Goal: Task Accomplishment & Management: Complete application form

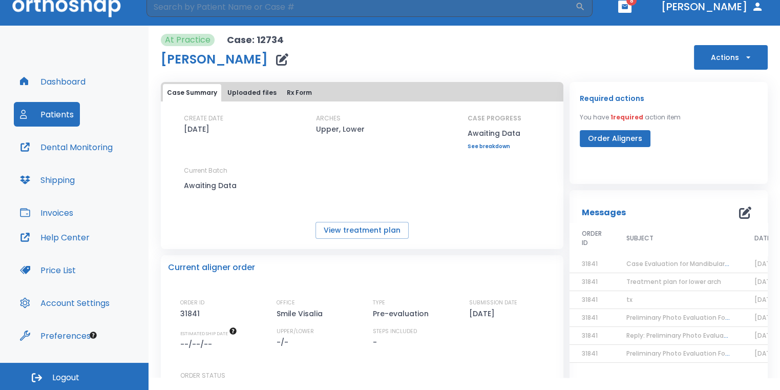
scroll to position [118, 0]
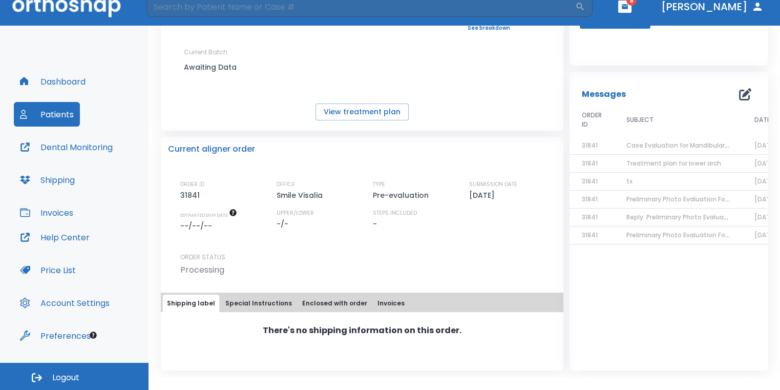
click at [302, 18] on header "​ 8 [PERSON_NAME]" at bounding box center [390, 7] width 780 height 38
click at [312, 5] on input "search" at bounding box center [360, 6] width 429 height 20
type input "[PERSON_NAME]"
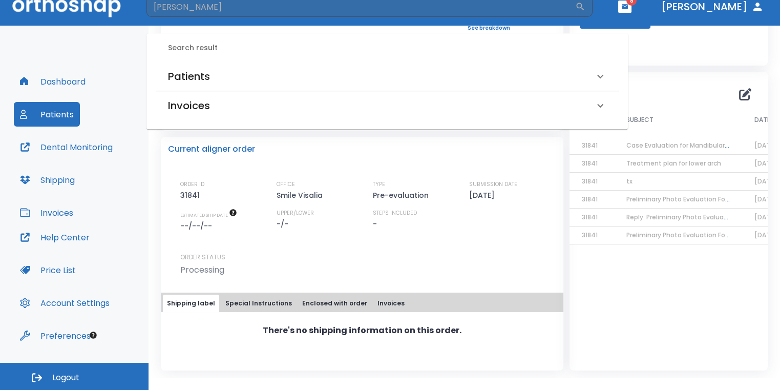
click at [316, 61] on div "Search result Patients [PERSON_NAME] (Submitted to doctor) [PERSON_NAME] (Recei…" at bounding box center [386, 81] width 481 height 96
click at [316, 72] on div "Patients" at bounding box center [381, 76] width 426 height 16
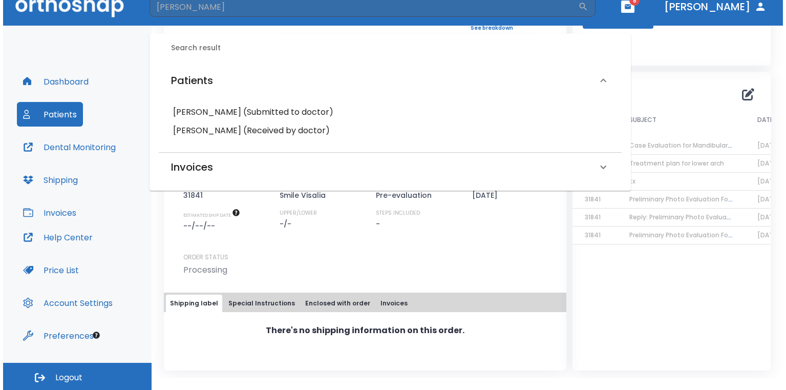
scroll to position [0, 0]
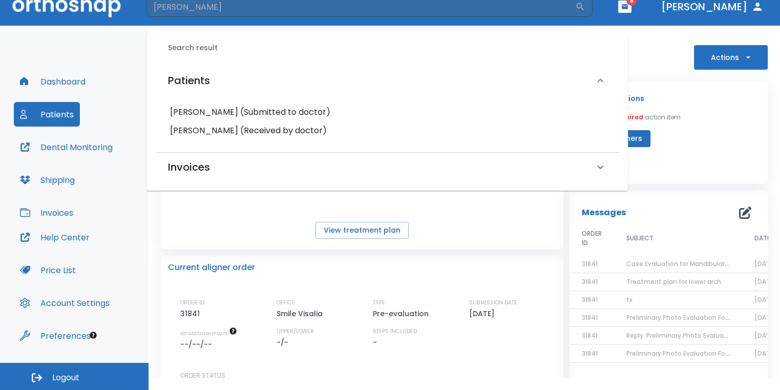
drag, startPoint x: 637, startPoint y: 125, endPoint x: 668, endPoint y: 99, distance: 40.0
click at [638, 125] on div "Required actions You have 1 required action item Order Aligners" at bounding box center [669, 119] width 178 height 55
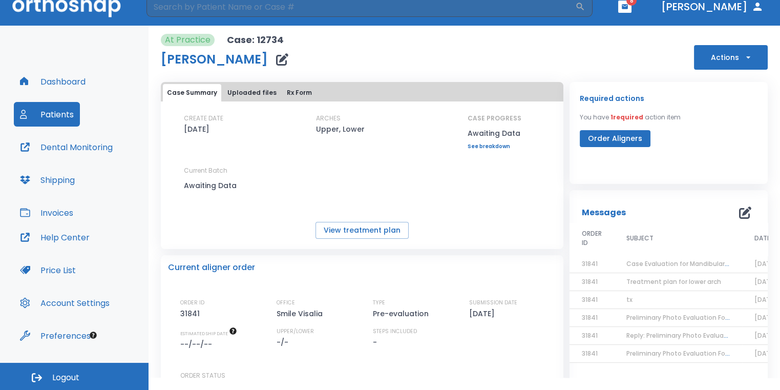
click at [655, 12] on header "​ 8 [PERSON_NAME]" at bounding box center [390, 7] width 780 height 38
click at [631, 9] on button "button" at bounding box center [624, 7] width 13 height 12
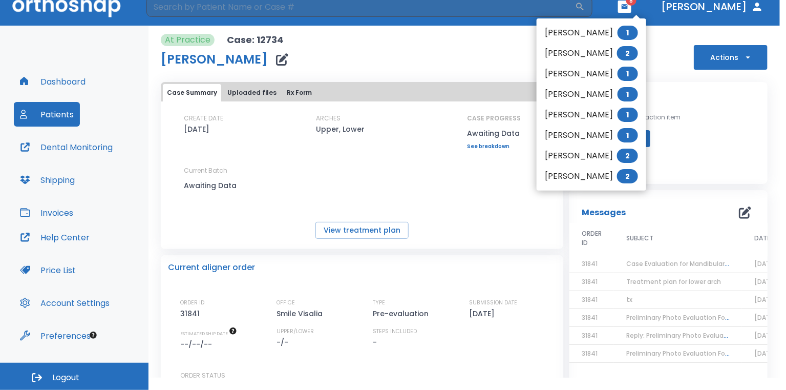
click at [622, 36] on li "[PERSON_NAME] 1" at bounding box center [592, 33] width 110 height 20
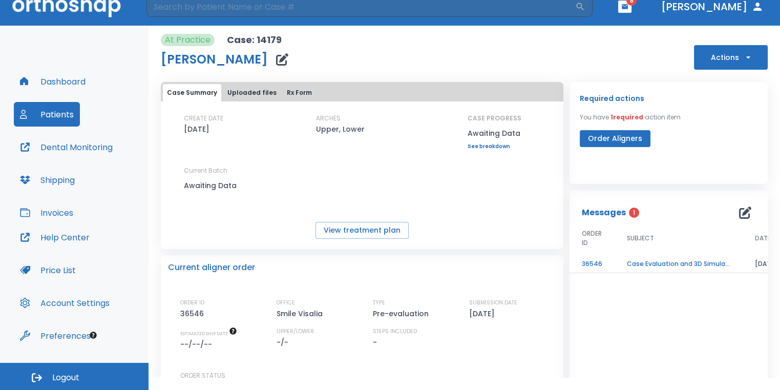
click at [656, 254] on th "SUBJECT" at bounding box center [678, 239] width 128 height 33
click at [652, 268] on td "Case Evaluation and 3D Simulation Ready" at bounding box center [678, 264] width 128 height 18
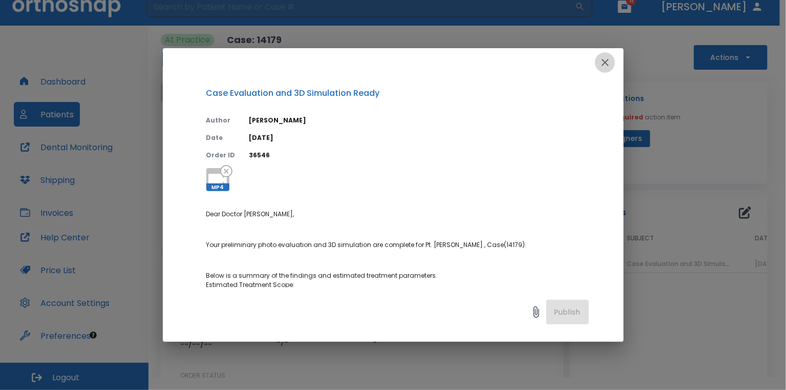
click at [600, 65] on icon "button" at bounding box center [605, 62] width 12 height 12
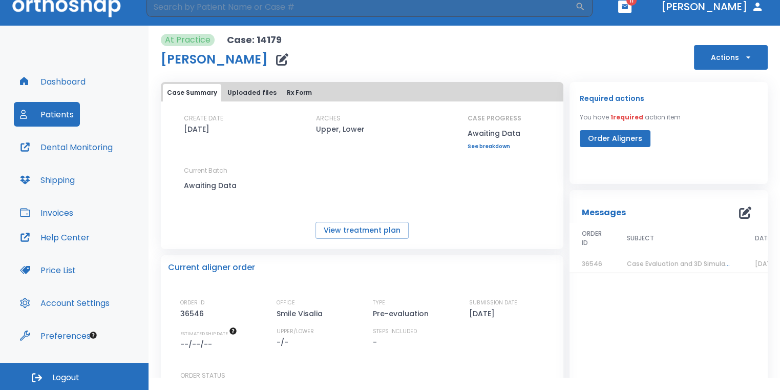
click at [666, 269] on td "Case Evaluation and 3D Simulation Ready" at bounding box center [678, 264] width 128 height 18
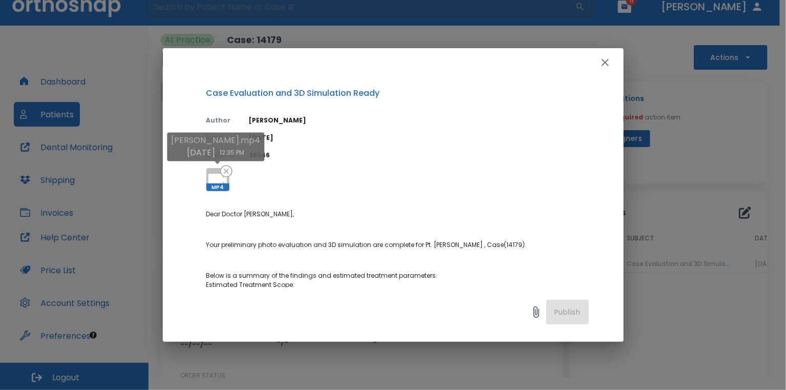
click at [208, 172] on icon at bounding box center [217, 179] width 25 height 25
drag, startPoint x: 687, startPoint y: 199, endPoint x: 679, endPoint y: 194, distance: 8.5
click at [687, 199] on div "Case Evaluation and 3D Simulation Ready Author [PERSON_NAME] Date [DATE] Order …" at bounding box center [393, 195] width 786 height 390
click at [216, 171] on icon at bounding box center [217, 179] width 25 height 25
click at [725, 214] on div "Case Evaluation and 3D Simulation Ready Author [PERSON_NAME] Date [DATE] Order …" at bounding box center [393, 195] width 786 height 390
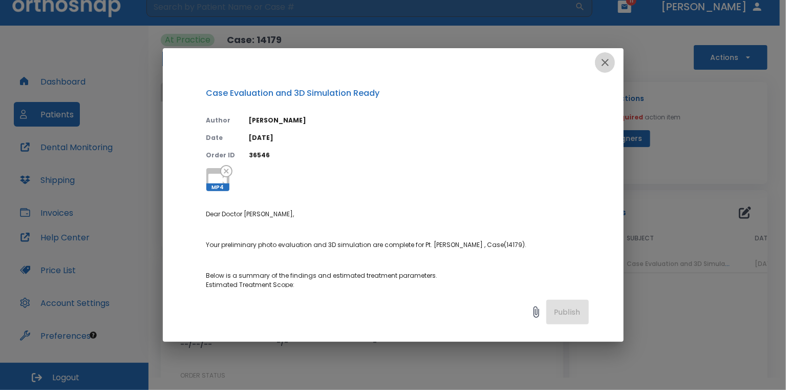
drag, startPoint x: 606, startPoint y: 65, endPoint x: 609, endPoint y: 54, distance: 11.8
click at [606, 65] on icon "button" at bounding box center [605, 62] width 12 height 12
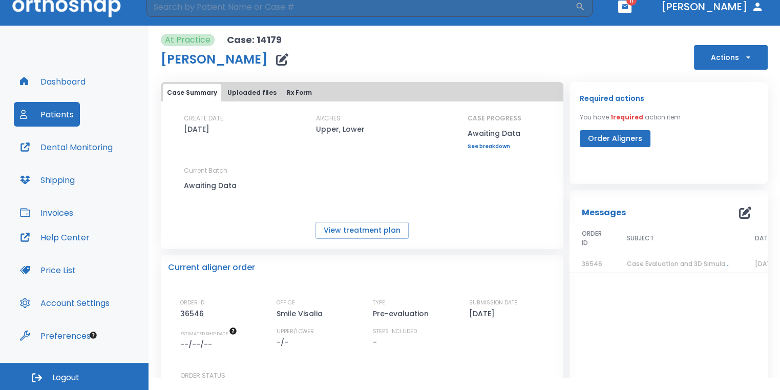
click at [631, 8] on button "button" at bounding box center [624, 7] width 13 height 12
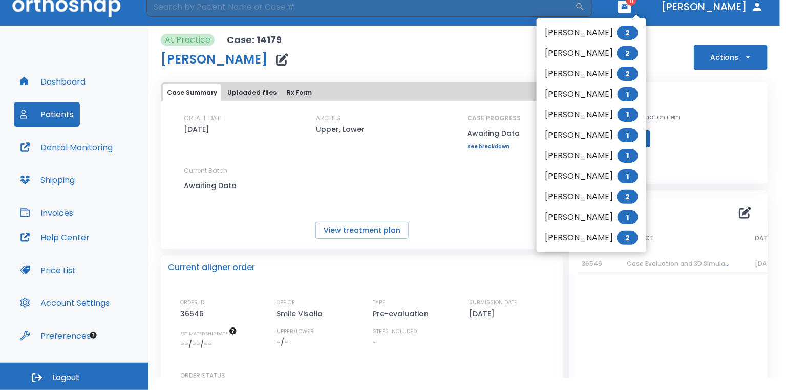
click at [597, 113] on li "[PERSON_NAME] 1" at bounding box center [592, 114] width 110 height 20
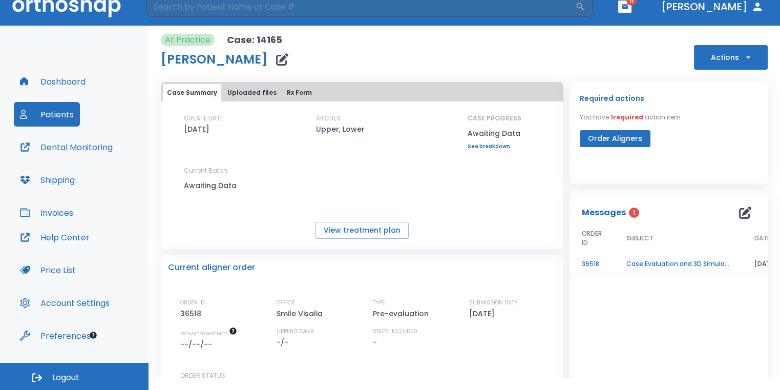
click at [658, 259] on td "Case Evaluation and 3D Simulation Ready" at bounding box center [678, 264] width 128 height 18
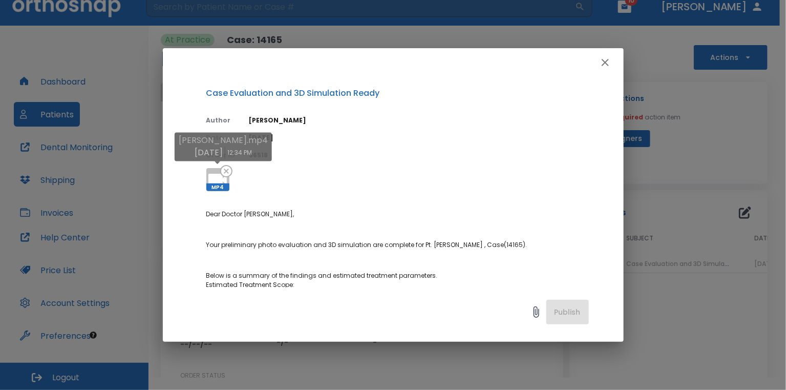
click at [210, 173] on icon at bounding box center [217, 179] width 25 height 25
drag, startPoint x: 670, startPoint y: 305, endPoint x: 664, endPoint y: 287, distance: 19.6
click at [670, 305] on div "Case Evaluation and 3D Simulation Ready Author [PERSON_NAME] Date [DATE] Order …" at bounding box center [393, 195] width 786 height 390
click at [218, 172] on icon at bounding box center [217, 179] width 25 height 25
click at [651, 338] on div "Case Evaluation and 3D Simulation Ready Author [PERSON_NAME] Date [DATE] Order …" at bounding box center [393, 195] width 786 height 390
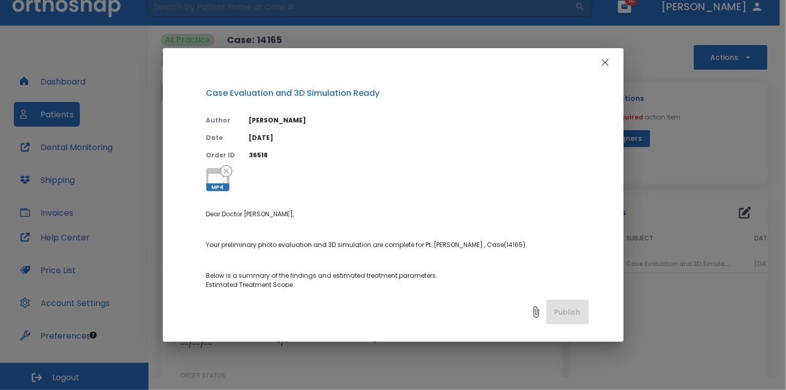
click at [609, 65] on icon "button" at bounding box center [605, 62] width 12 height 12
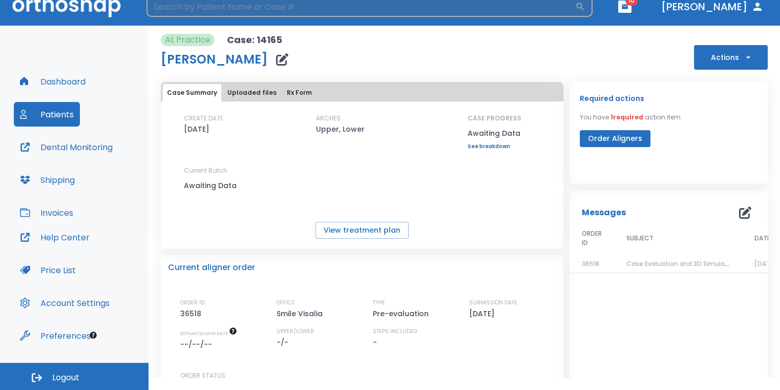
click at [482, 16] on input "search" at bounding box center [360, 6] width 429 height 20
type input "dua"
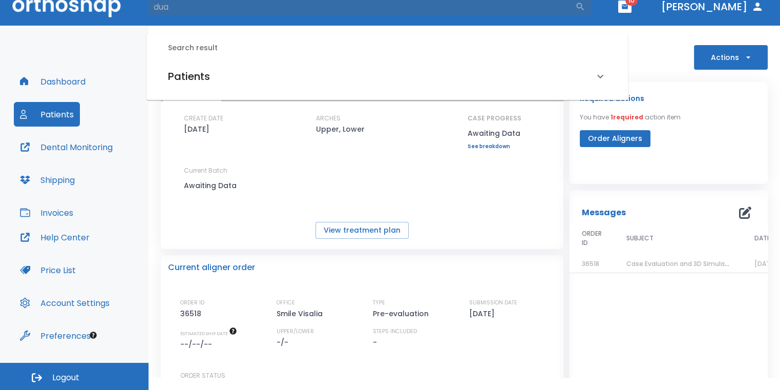
drag, startPoint x: 461, startPoint y: 72, endPoint x: 450, endPoint y: 74, distance: 10.9
click at [460, 72] on div "Patients" at bounding box center [381, 76] width 426 height 16
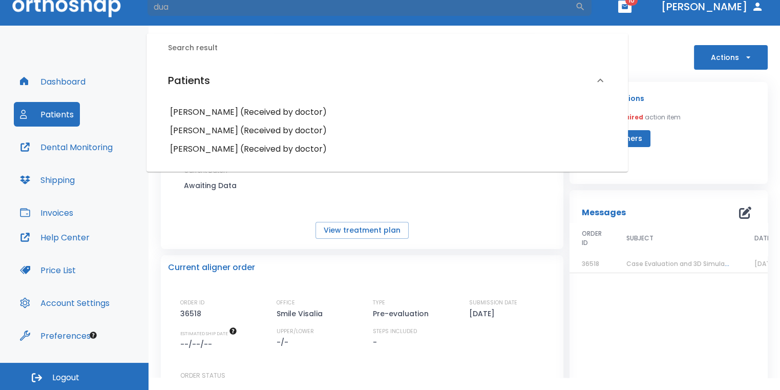
drag, startPoint x: 216, startPoint y: 8, endPoint x: 120, endPoint y: 16, distance: 96.1
click at [120, 16] on header "dua ​ 10 [PERSON_NAME]" at bounding box center [390, 7] width 780 height 38
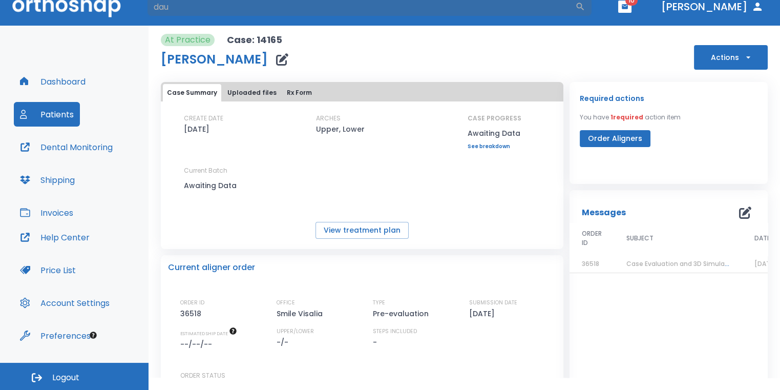
type input "dau"
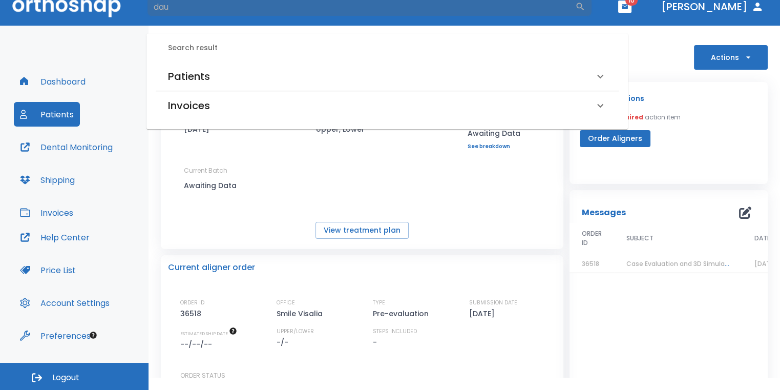
click at [310, 78] on div "Patients" at bounding box center [381, 76] width 426 height 16
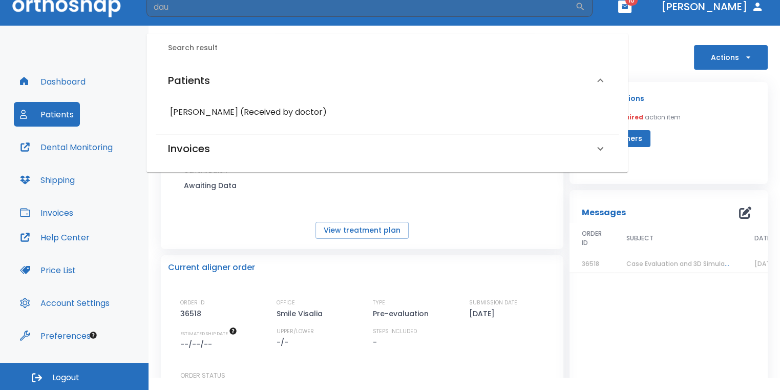
click at [295, 111] on h6 "[PERSON_NAME] (Received by doctor)" at bounding box center [387, 112] width 434 height 14
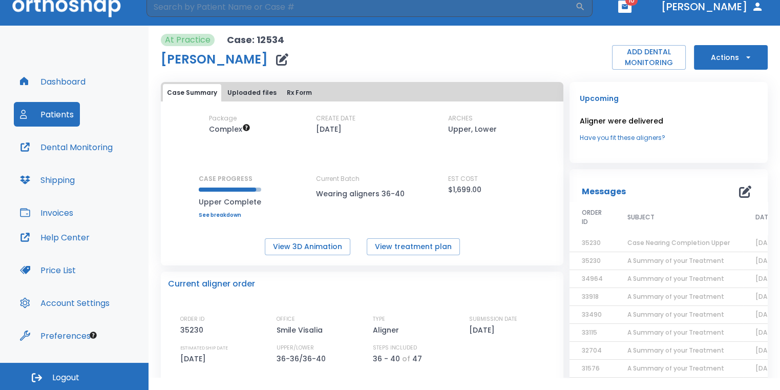
click at [628, 7] on icon "button" at bounding box center [624, 6] width 7 height 7
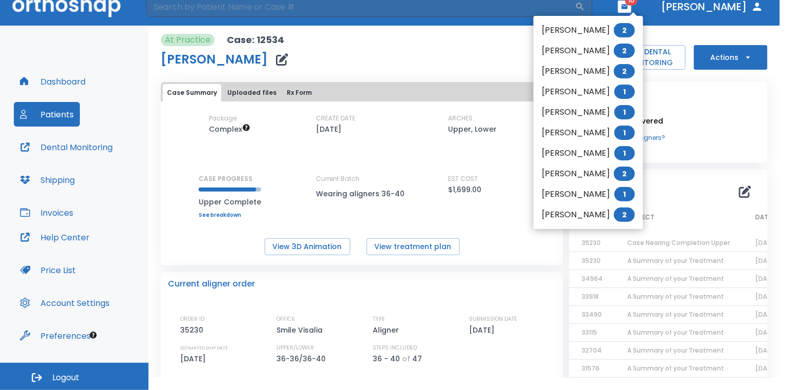
click at [566, 37] on li "[PERSON_NAME] 2" at bounding box center [589, 30] width 110 height 20
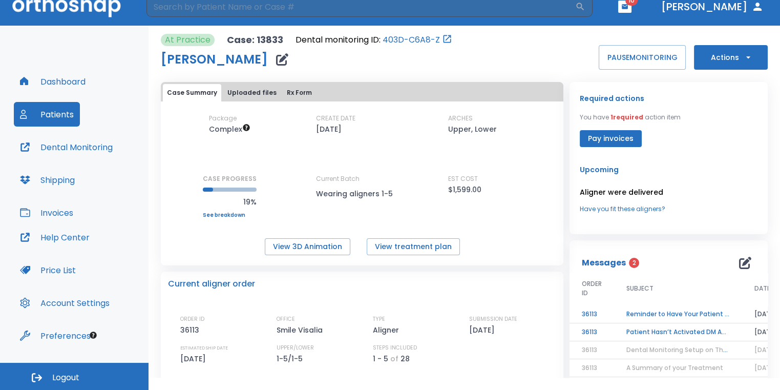
click at [667, 318] on td "Reminder to Have Your Patient Activate the Dental Monitoring App" at bounding box center [678, 314] width 128 height 18
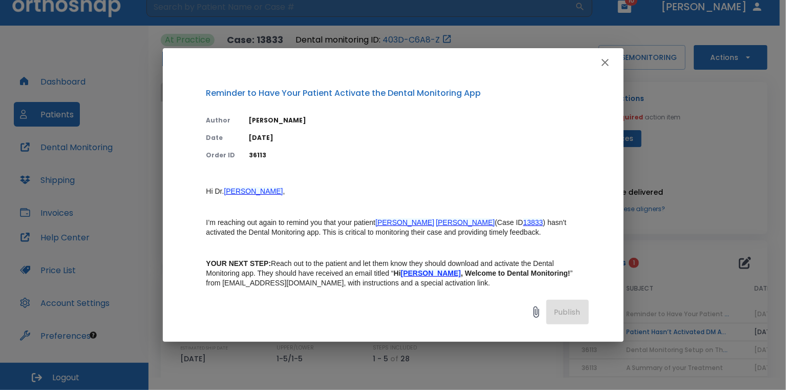
click at [598, 63] on button "button" at bounding box center [605, 62] width 20 height 20
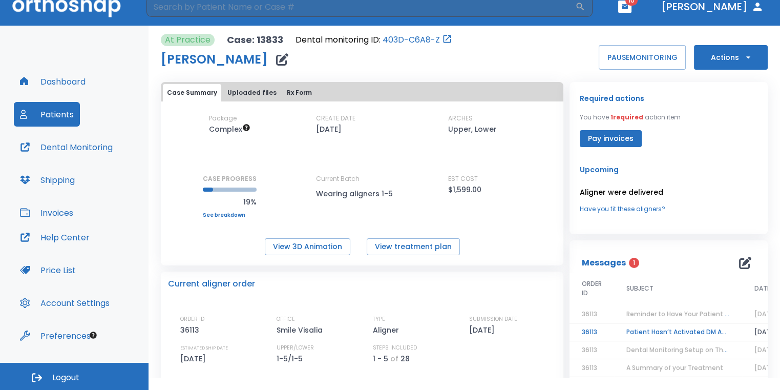
click at [651, 333] on td "Patient Hasn’t Activated DM App yet!" at bounding box center [678, 332] width 128 height 18
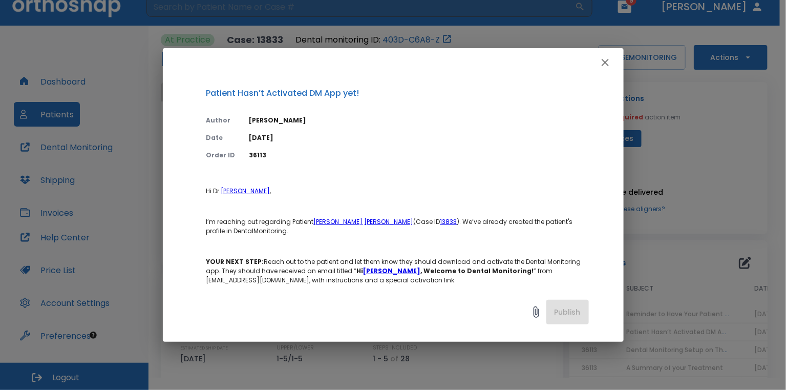
click at [601, 68] on icon "button" at bounding box center [605, 62] width 12 height 12
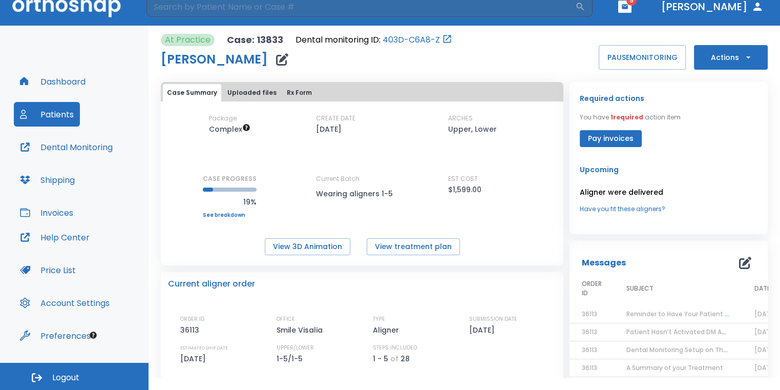
click at [628, 8] on icon "button" at bounding box center [625, 6] width 6 height 5
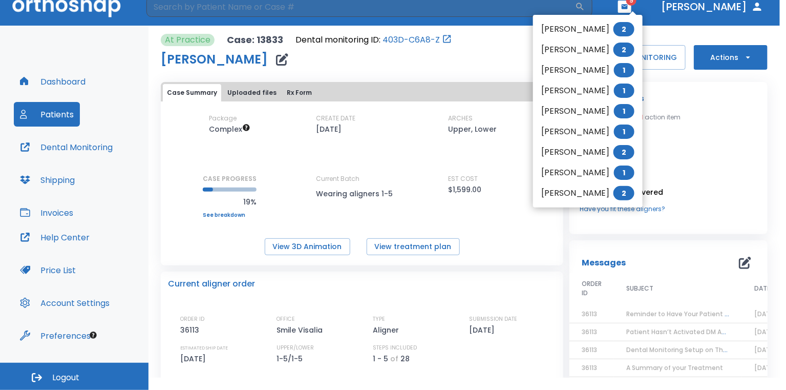
click at [625, 25] on li "[PERSON_NAME] 2" at bounding box center [588, 29] width 110 height 20
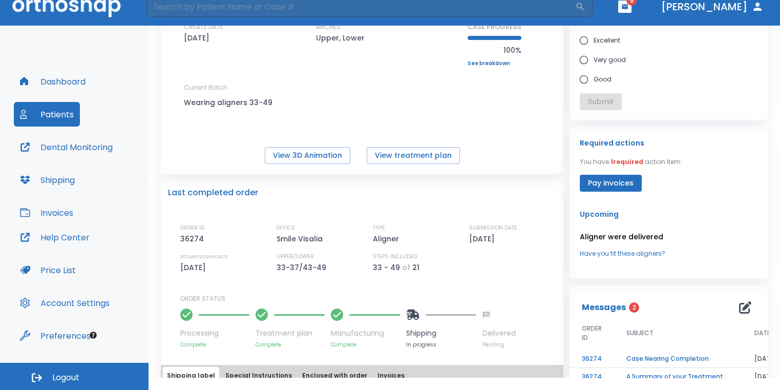
scroll to position [154, 0]
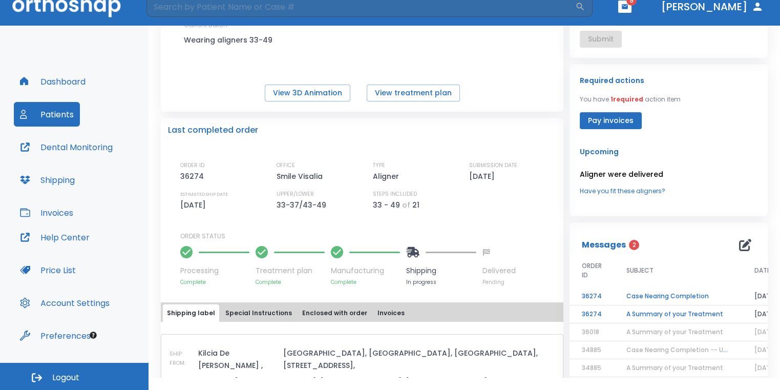
click at [648, 318] on td "A Summary of your Treatment" at bounding box center [678, 314] width 128 height 18
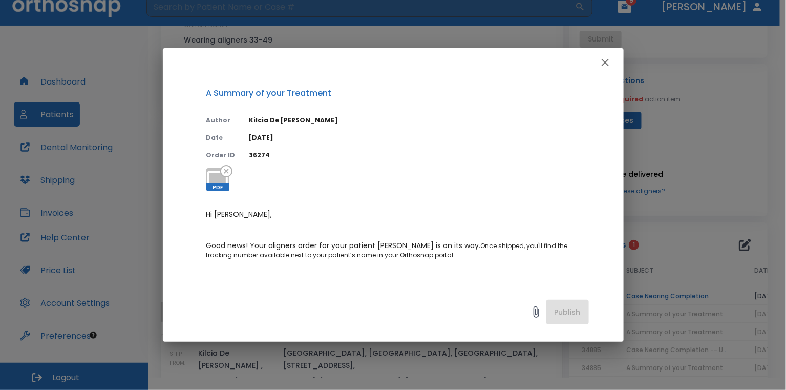
click at [608, 62] on icon "button" at bounding box center [605, 62] width 12 height 12
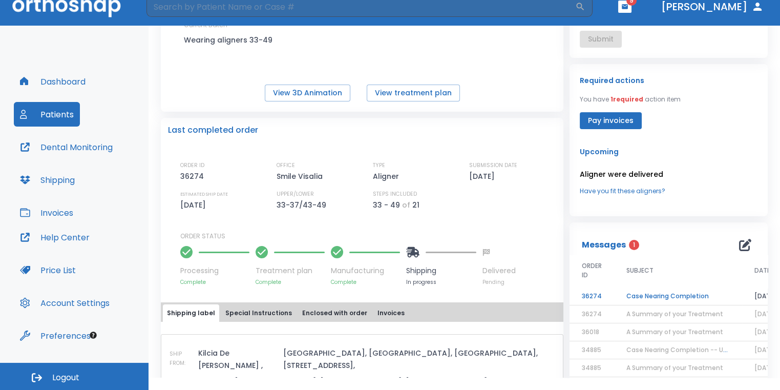
click at [633, 291] on td "Case Nearing Completion" at bounding box center [678, 296] width 128 height 18
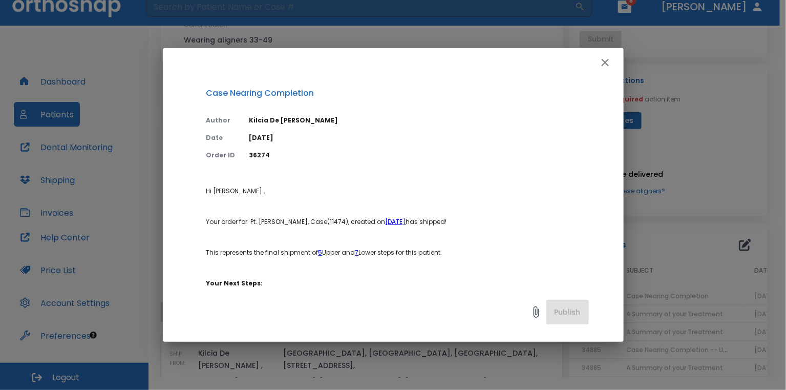
click at [604, 65] on icon "button" at bounding box center [605, 62] width 12 height 12
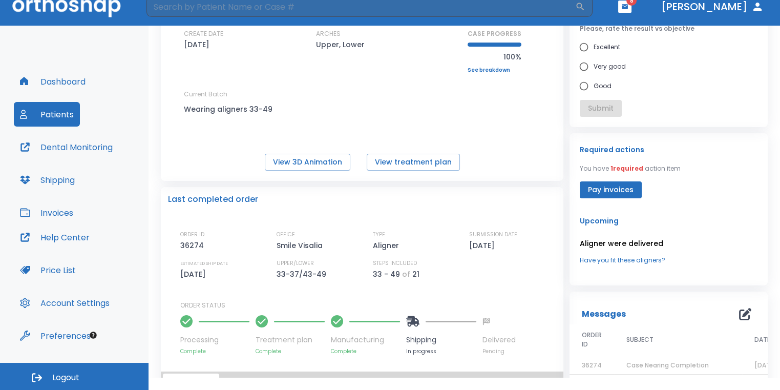
scroll to position [0, 0]
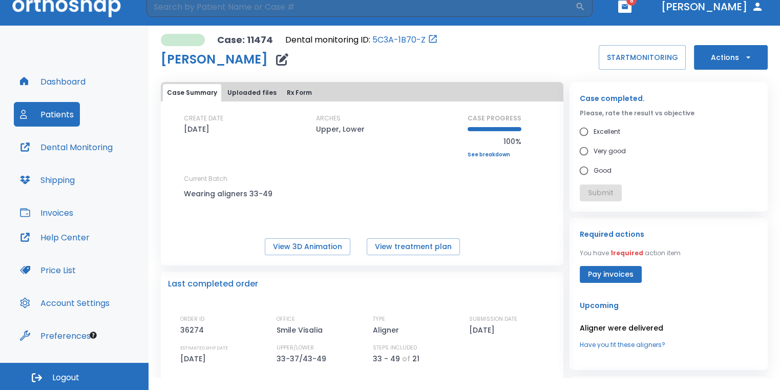
click at [631, 12] on button "button" at bounding box center [624, 7] width 13 height 12
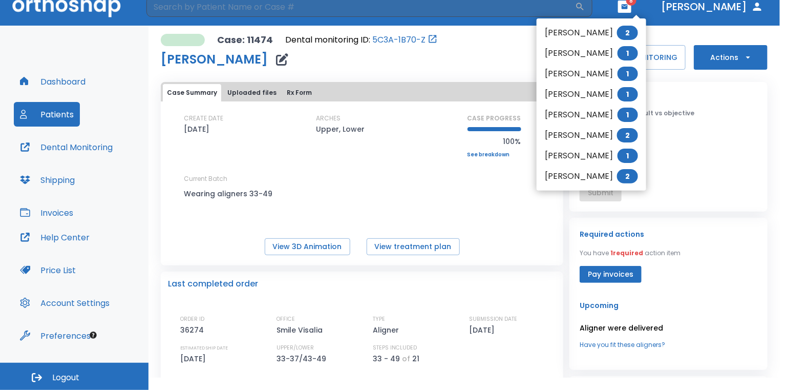
click at [624, 30] on li "[PERSON_NAME] 2" at bounding box center [592, 33] width 110 height 20
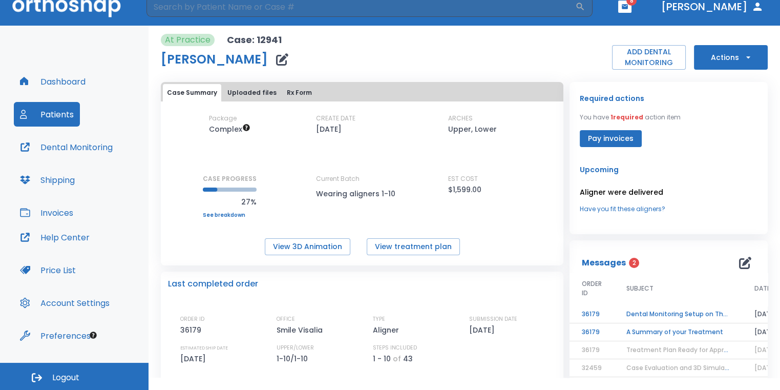
click at [656, 333] on td "A Summary of your Treatment" at bounding box center [678, 332] width 128 height 18
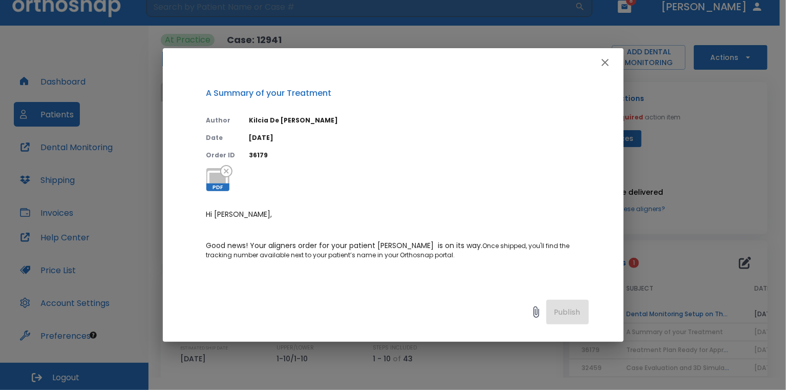
click at [611, 63] on icon "button" at bounding box center [605, 62] width 12 height 12
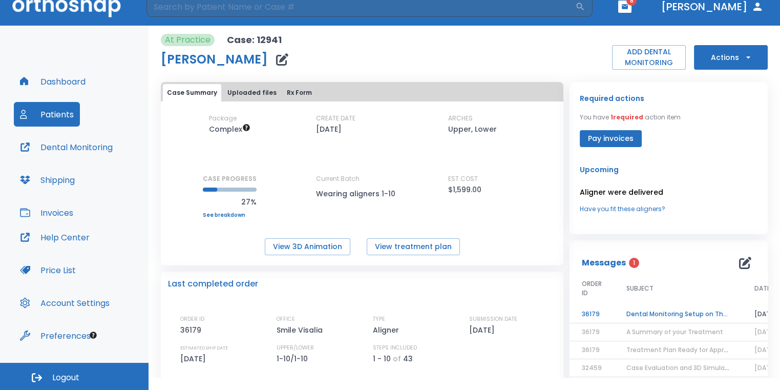
click at [705, 312] on td "Dental Monitoring Setup on The Delivery Day" at bounding box center [678, 314] width 128 height 18
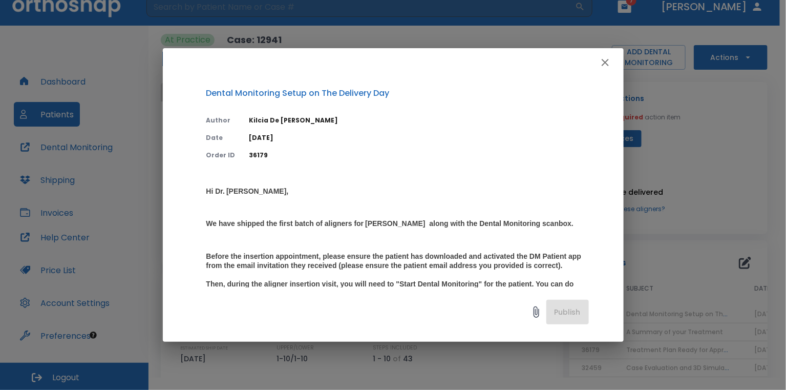
click at [602, 63] on icon "button" at bounding box center [605, 62] width 12 height 12
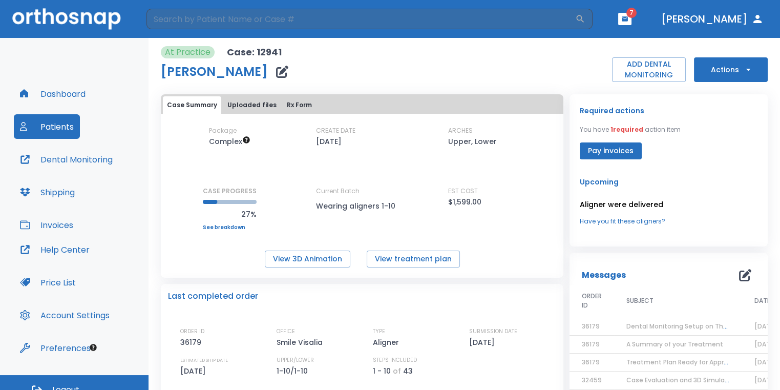
click at [276, 70] on icon "button" at bounding box center [282, 72] width 12 height 12
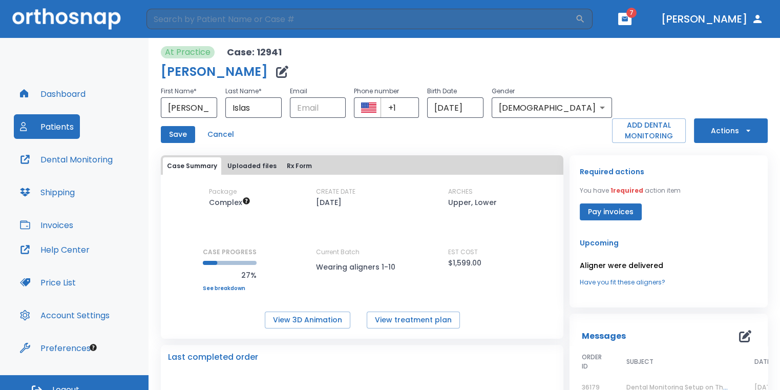
click at [558, 60] on div "At Practice Case: 12941 [PERSON_NAME] First Name * [PERSON_NAME] ​ Last Name * …" at bounding box center [386, 94] width 451 height 97
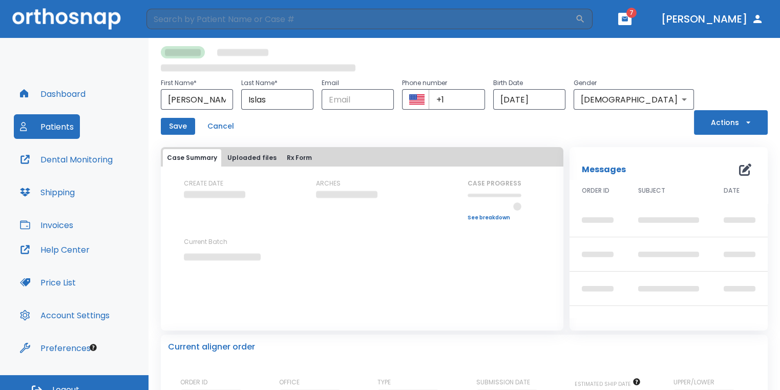
scroll to position [12, 0]
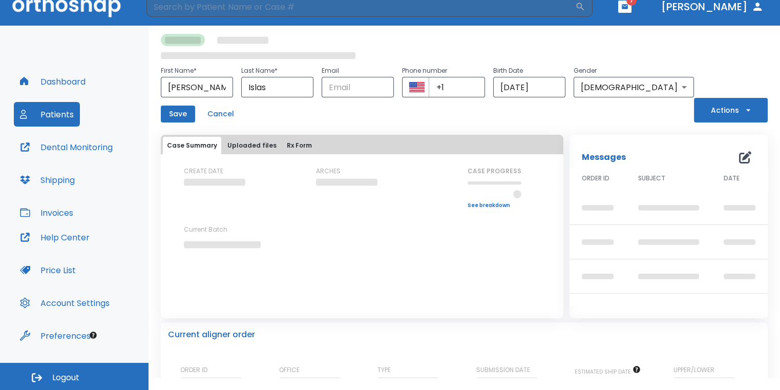
click at [667, 8] on header "​ 7 [PERSON_NAME]" at bounding box center [390, 7] width 780 height 38
click at [628, 8] on icon "button" at bounding box center [625, 6] width 6 height 5
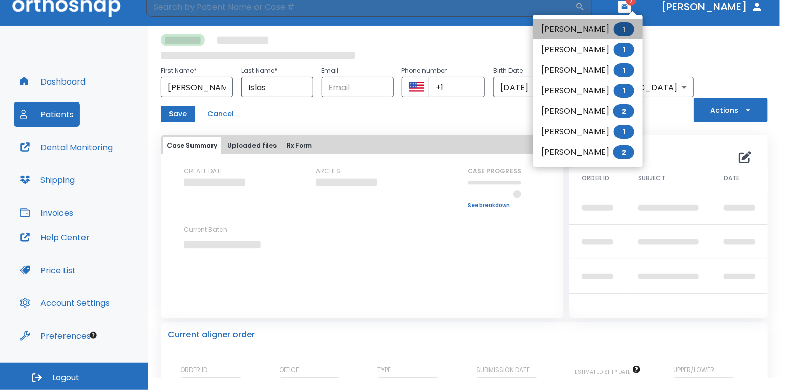
click at [590, 29] on li "[PERSON_NAME] 1" at bounding box center [588, 29] width 110 height 20
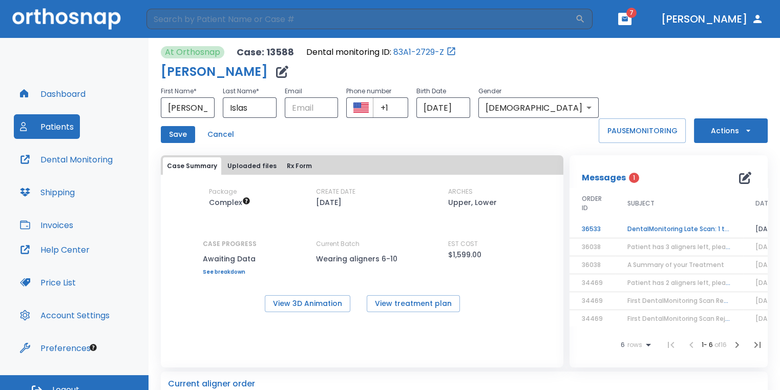
click at [679, 223] on td "DentalMonitoring Late Scan: 1 to 2 Weeks Notification" at bounding box center [679, 229] width 128 height 18
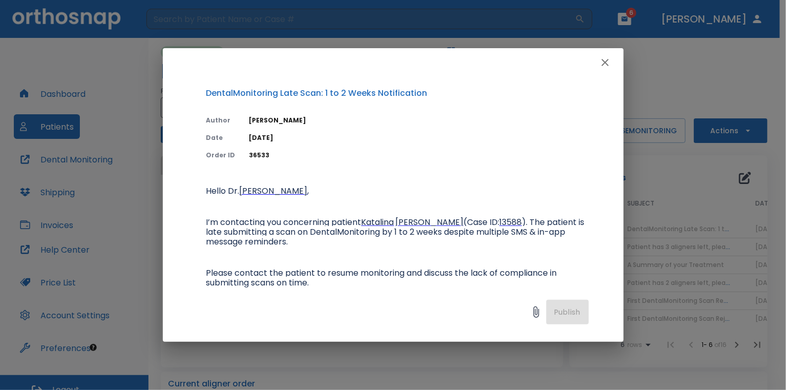
click at [607, 71] on button "button" at bounding box center [605, 62] width 20 height 20
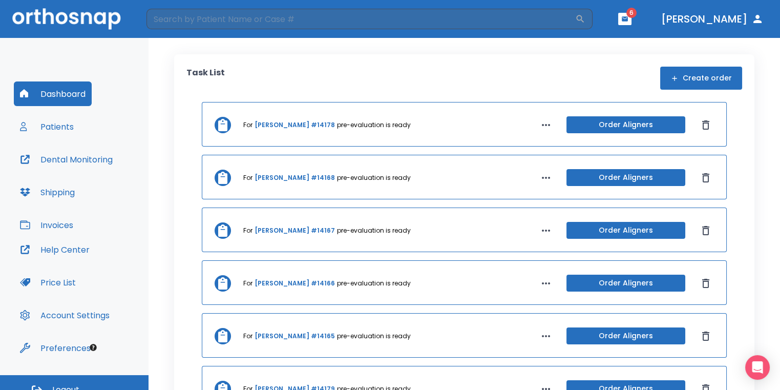
click at [661, 26] on header "​ 6 Dr. Sedillo" at bounding box center [390, 19] width 780 height 38
click at [636, 15] on span "6" at bounding box center [631, 13] width 10 height 10
click at [628, 18] on icon "button" at bounding box center [625, 18] width 6 height 5
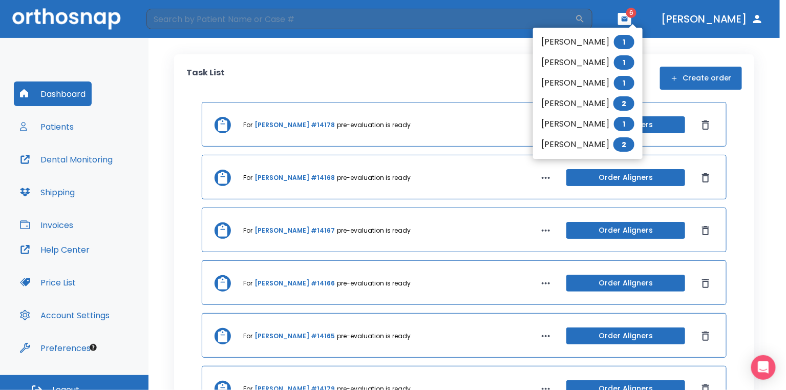
click at [625, 37] on li "Magali Panduro 1" at bounding box center [588, 42] width 110 height 20
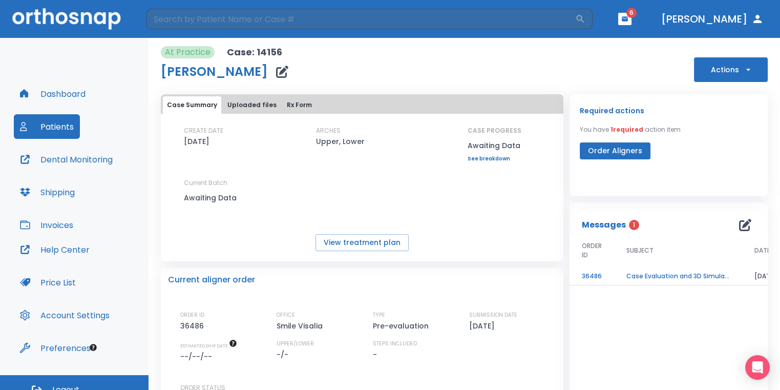
click at [672, 272] on td "Case Evaluation and 3D Simulation Ready" at bounding box center [678, 276] width 128 height 18
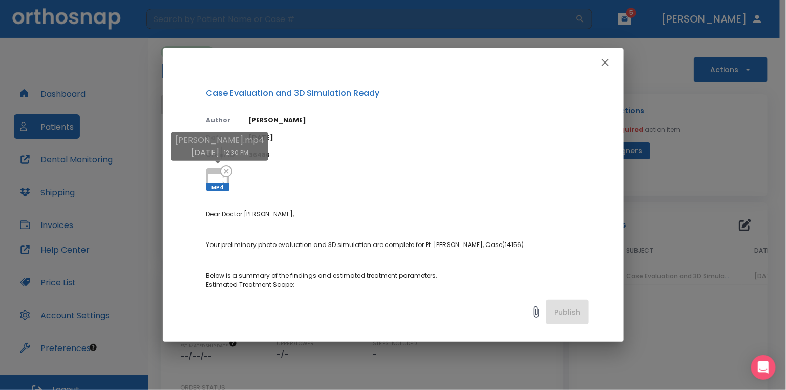
click at [211, 169] on icon at bounding box center [217, 179] width 25 height 25
click at [491, 33] on div "Case Evaluation and 3D Simulation Ready Author Julia Korotkova Date 09/14/25 Or…" at bounding box center [393, 195] width 786 height 390
click at [216, 172] on icon at bounding box center [217, 179] width 25 height 25
click at [504, 33] on div "Case Evaluation and 3D Simulation Ready Author Julia Korotkova Date 09/14/25 Or…" at bounding box center [393, 195] width 786 height 390
click at [607, 72] on button "button" at bounding box center [605, 62] width 20 height 20
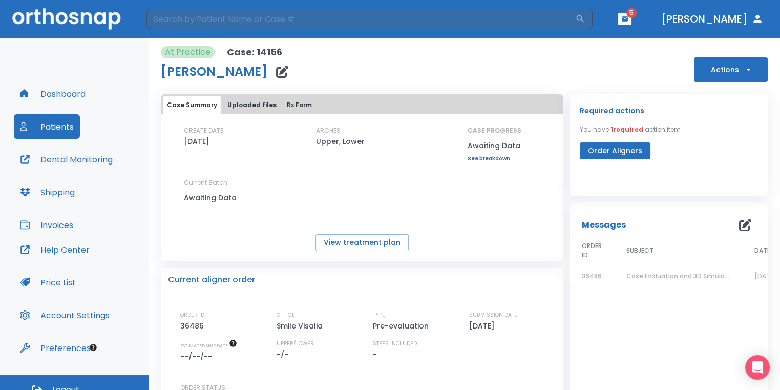
click at [669, 266] on th "SUBJECT" at bounding box center [678, 251] width 128 height 33
click at [647, 285] on table "ORDER ID SUBJECT DATE 36486 Case Evaluation and 3D Simulation Ready 09/14/25" at bounding box center [678, 260] width 219 height 51
click at [648, 279] on span "Case Evaluation and 3D Simulation Ready" at bounding box center [692, 275] width 132 height 9
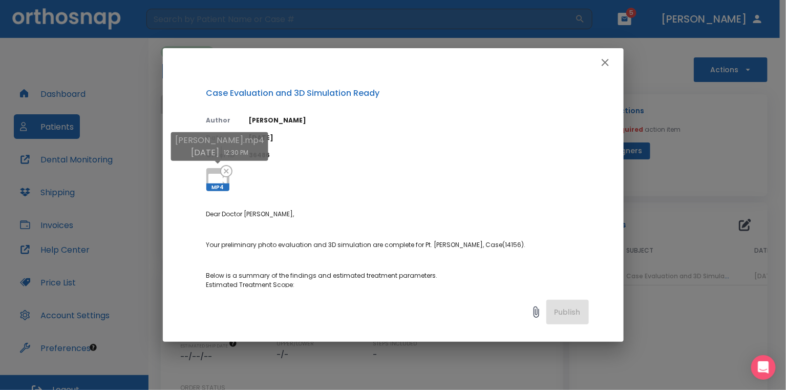
click at [216, 172] on icon at bounding box center [217, 179] width 25 height 25
click at [741, 150] on div "Case Evaluation and 3D Simulation Ready Author Julia Korotkova Date 09/14/25 Or…" at bounding box center [393, 195] width 786 height 390
click at [604, 64] on icon "button" at bounding box center [605, 62] width 7 height 7
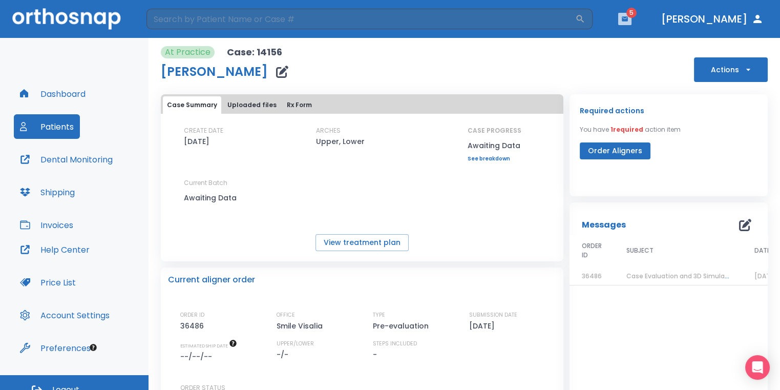
click at [628, 20] on icon "button" at bounding box center [624, 18] width 7 height 7
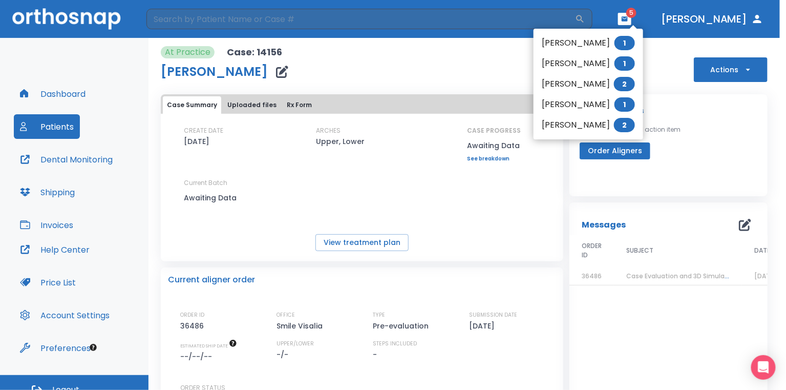
click at [721, 175] on div at bounding box center [393, 195] width 786 height 390
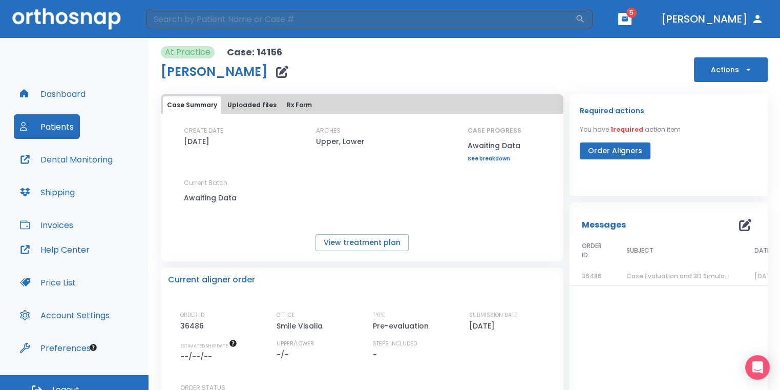
click at [706, 278] on span "Case Evaluation and 3D Simulation Ready" at bounding box center [692, 275] width 132 height 9
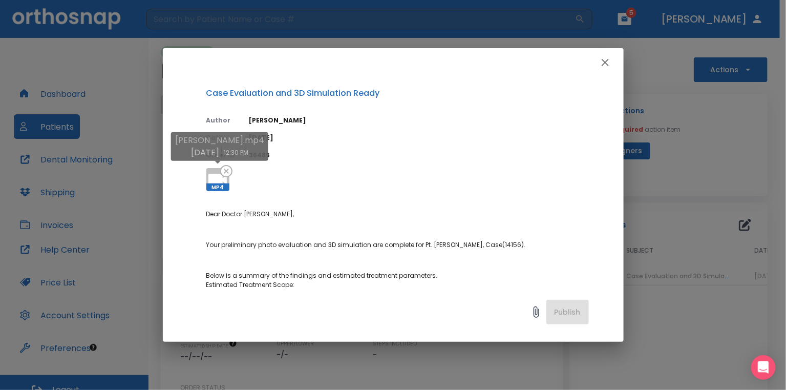
drag, startPoint x: 209, startPoint y: 172, endPoint x: 242, endPoint y: 168, distance: 33.0
click at [209, 173] on icon at bounding box center [217, 179] width 25 height 25
click at [752, 152] on div "Case Evaluation and 3D Simulation Ready Author Julia Korotkova Date 09/14/25 Or…" at bounding box center [393, 195] width 786 height 390
click at [607, 56] on icon "button" at bounding box center [605, 62] width 12 height 12
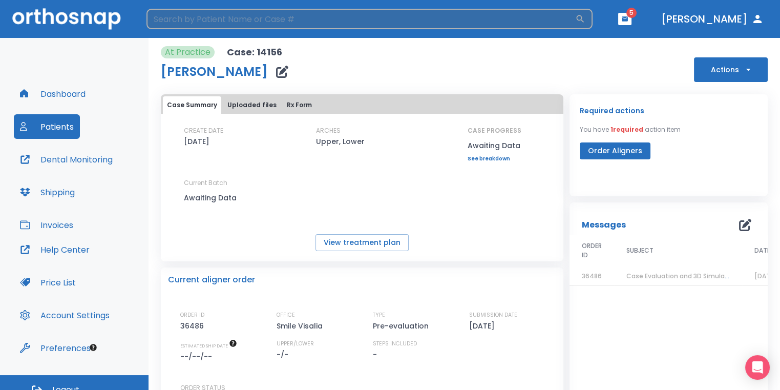
click at [290, 26] on input "search" at bounding box center [360, 19] width 429 height 20
click at [323, 12] on input "search" at bounding box center [360, 19] width 429 height 20
type input "dau"
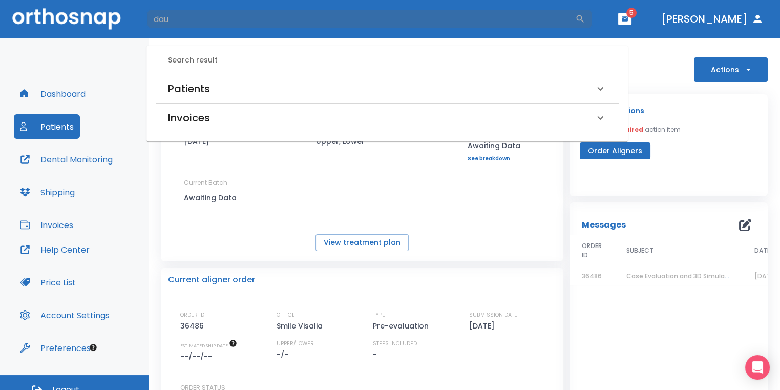
click at [222, 87] on div "Patients" at bounding box center [381, 88] width 426 height 16
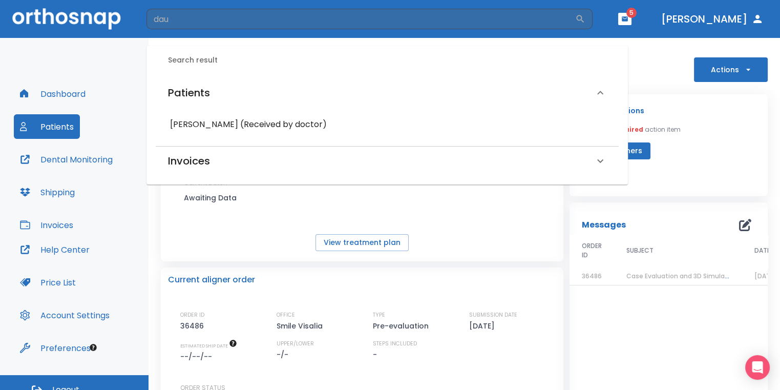
click at [240, 123] on h6 "[PERSON_NAME] (Received by doctor)" at bounding box center [387, 124] width 434 height 14
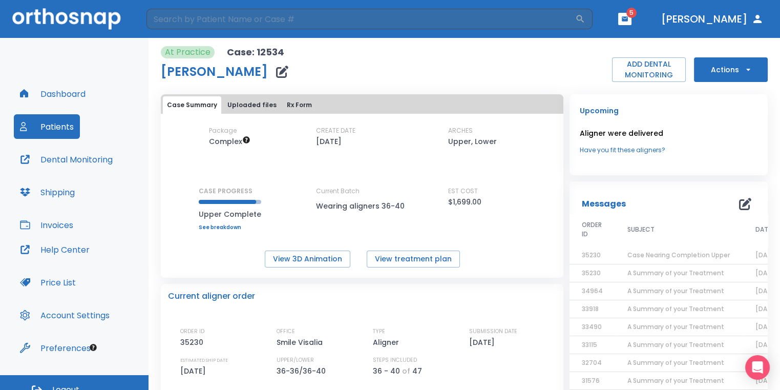
click at [631, 23] on button "button" at bounding box center [624, 19] width 13 height 12
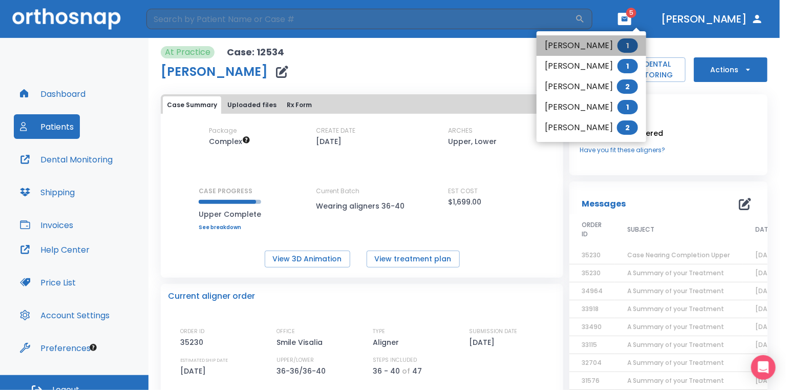
click at [589, 47] on li "Rita Barrientos 1" at bounding box center [592, 45] width 110 height 20
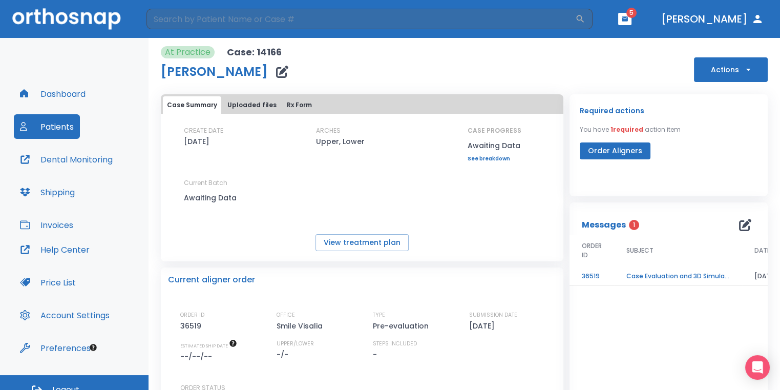
click at [683, 278] on td "Case Evaluation and 3D Simulation Ready" at bounding box center [678, 276] width 128 height 18
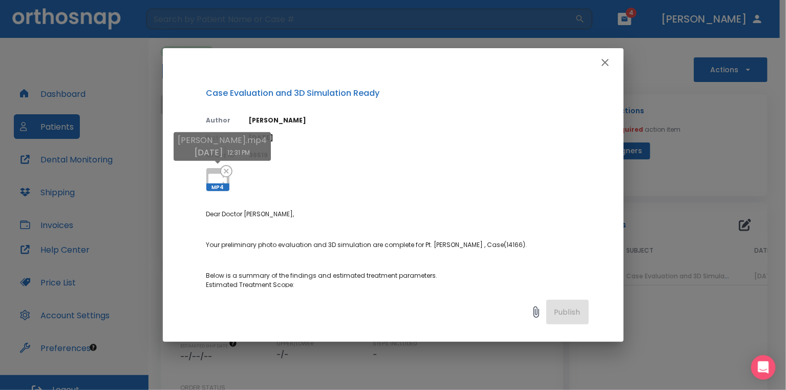
click at [215, 168] on icon at bounding box center [217, 179] width 25 height 25
click at [762, 93] on div "Case Evaluation and 3D Simulation Ready Author Julia Korotkova Date 09/14/25 Or…" at bounding box center [393, 195] width 786 height 390
click at [218, 171] on icon at bounding box center [217, 179] width 25 height 25
click at [776, 123] on div "Case Evaluation and 3D Simulation Ready Author Julia Korotkova Date 09/14/25 Or…" at bounding box center [393, 195] width 786 height 390
click at [610, 65] on icon "button" at bounding box center [605, 62] width 12 height 12
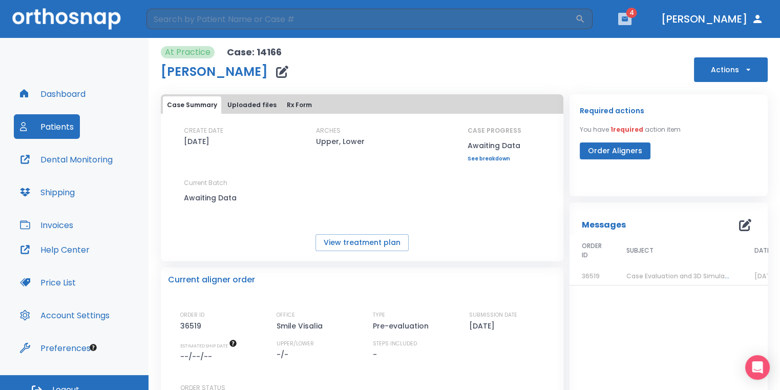
click at [631, 23] on button "button" at bounding box center [624, 19] width 13 height 12
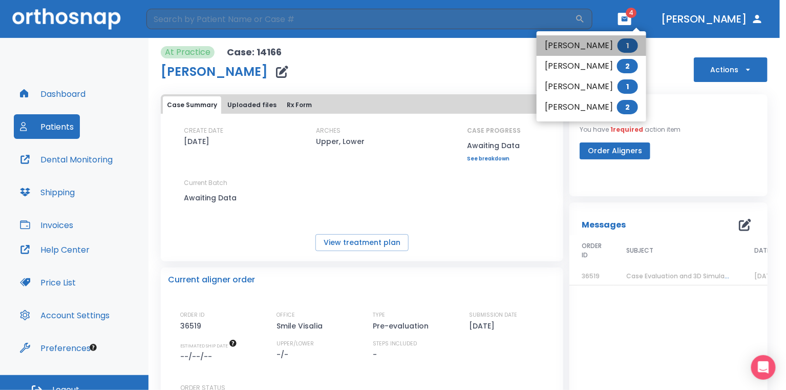
click at [622, 44] on li "Valeria Moreno Limon 1" at bounding box center [592, 45] width 110 height 20
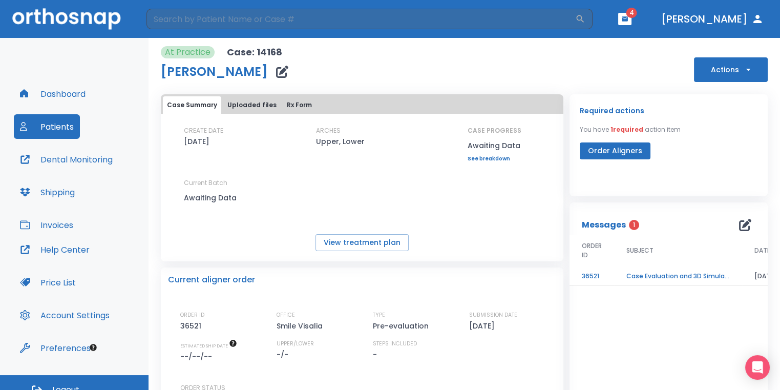
click at [692, 271] on td "Case Evaluation and 3D Simulation Ready" at bounding box center [678, 276] width 128 height 18
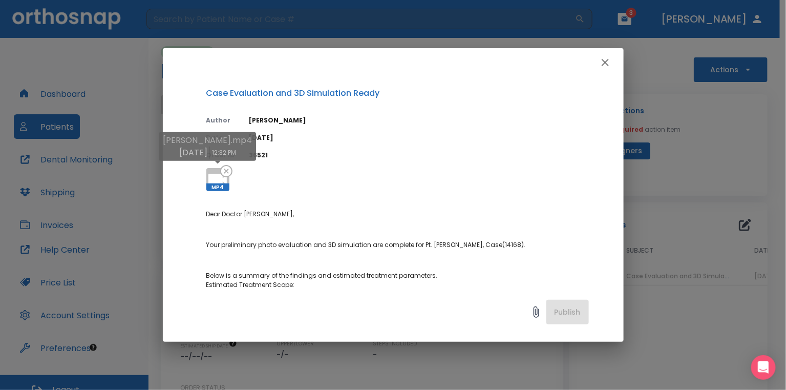
click at [211, 168] on body "​ 3 Dr. Sedillo Dashboard Patients Dental Monitoring Shipping Invoices Help Cen…" at bounding box center [393, 195] width 786 height 390
click at [215, 174] on icon at bounding box center [217, 180] width 18 height 12
click at [753, 160] on div "Case Evaluation and 3D Simulation Ready Author Julia Korotkova Date 09/14/25 Or…" at bounding box center [393, 195] width 786 height 390
drag, startPoint x: 442, startPoint y: 144, endPoint x: 502, endPoint y: 48, distance: 113.1
click at [502, 48] on div "Case Evaluation and 3D Simulation Ready Author Julia Korotkova Date 09/14/25 Or…" at bounding box center [393, 195] width 786 height 390
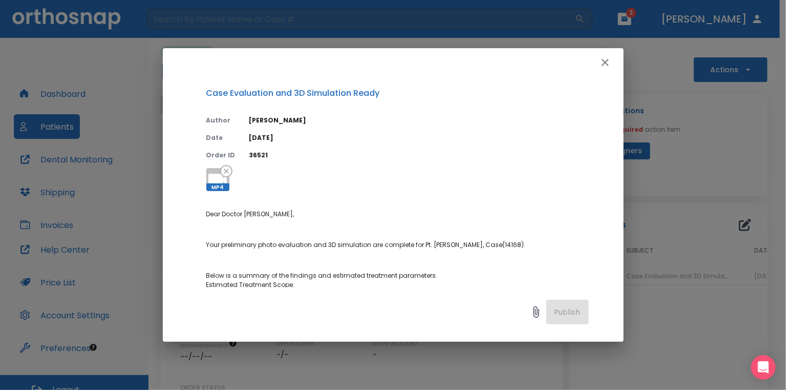
click at [603, 65] on icon "button" at bounding box center [605, 62] width 7 height 7
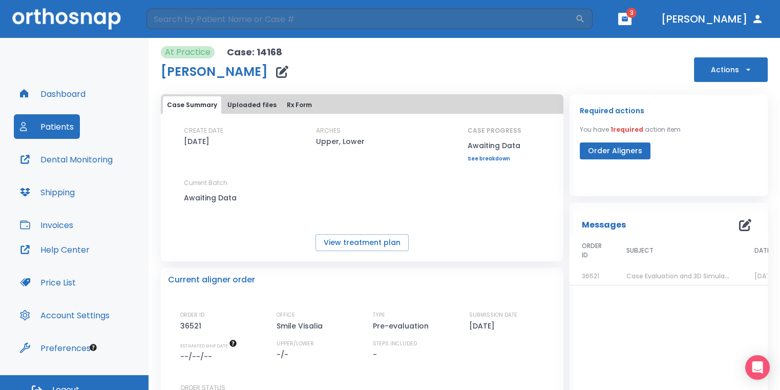
click at [628, 20] on icon "button" at bounding box center [625, 18] width 6 height 5
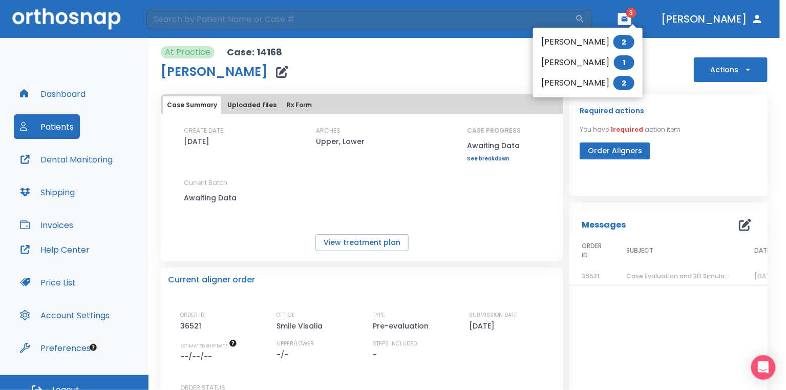
click at [613, 39] on li "Marichu Cunningham 2" at bounding box center [588, 42] width 110 height 20
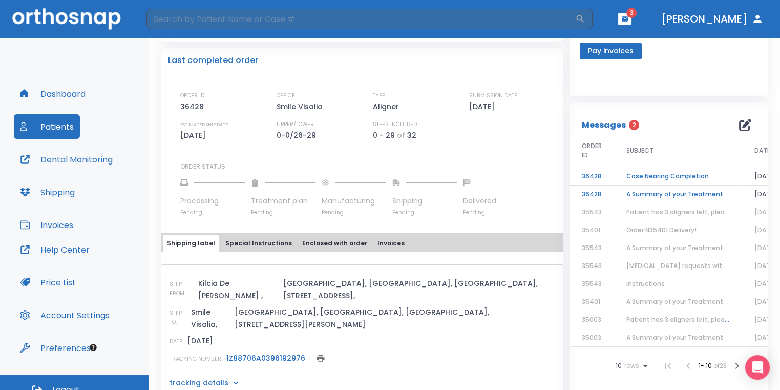
scroll to position [256, 0]
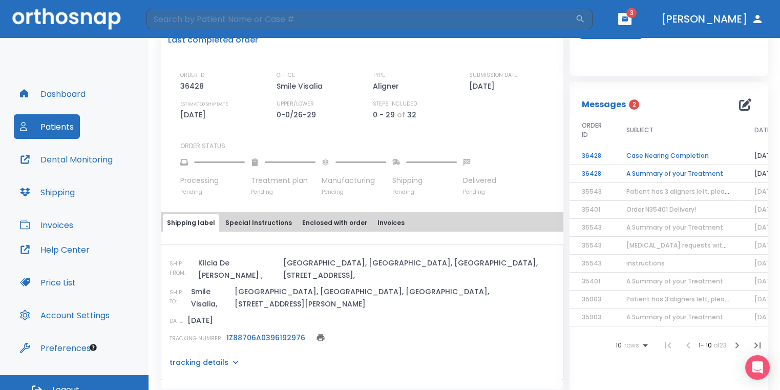
click at [669, 175] on td "A Summary of your Treatment" at bounding box center [678, 174] width 128 height 18
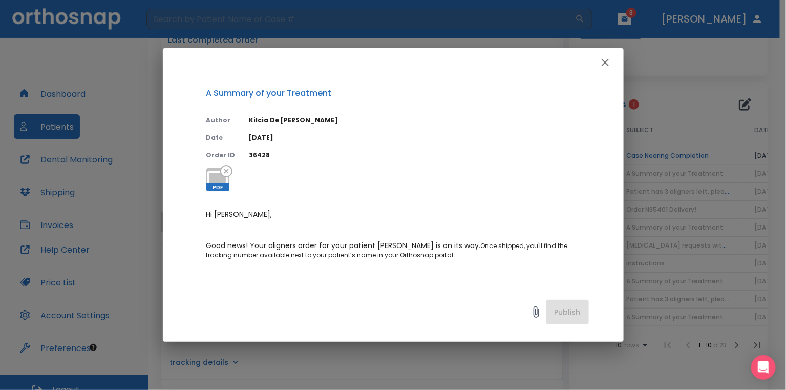
drag, startPoint x: 669, startPoint y: 175, endPoint x: 607, endPoint y: 65, distance: 126.3
click at [607, 61] on button "button" at bounding box center [605, 62] width 20 height 20
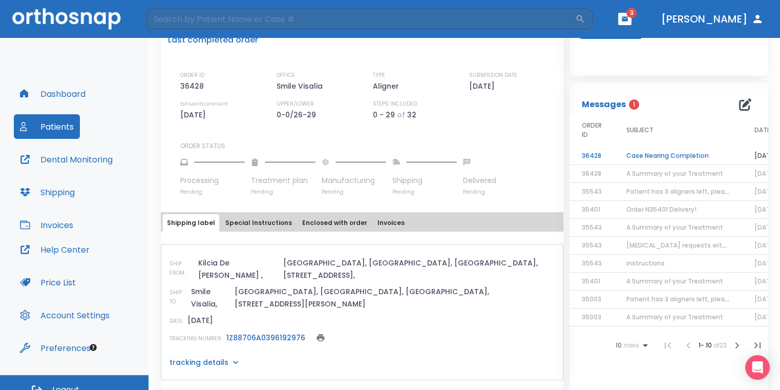
click at [607, 67] on div "Required actions You have 1 required action item Pay invoices" at bounding box center [668, 25] width 198 height 102
click at [644, 162] on td "Case Nearing Completion" at bounding box center [678, 156] width 128 height 18
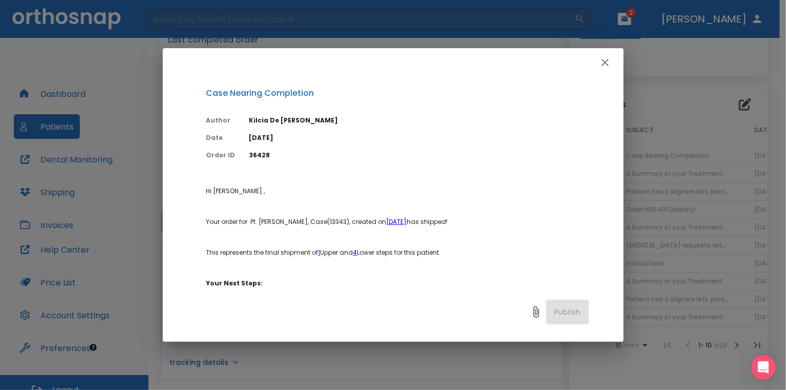
click at [611, 59] on button "button" at bounding box center [605, 62] width 20 height 20
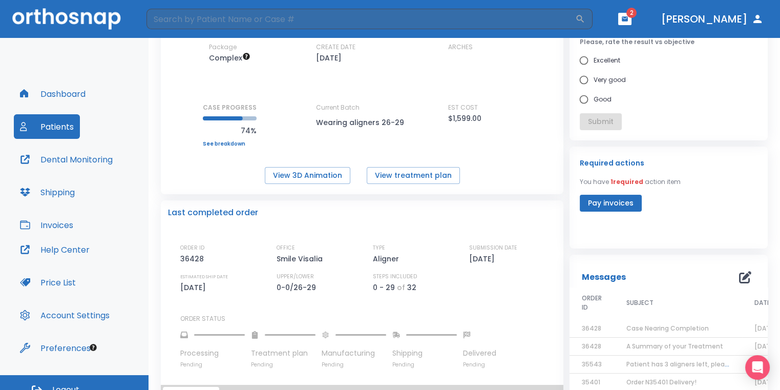
scroll to position [0, 0]
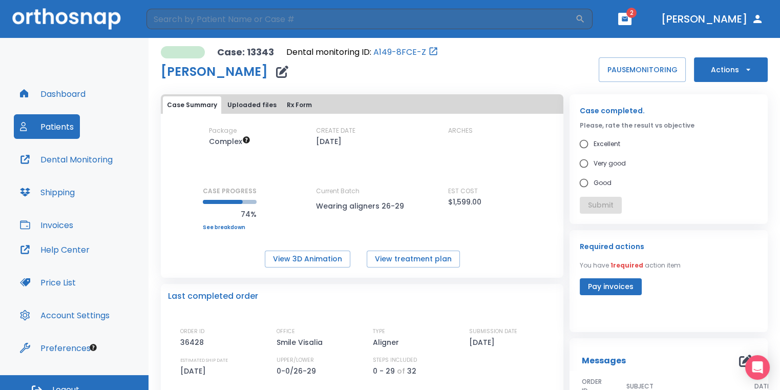
click at [439, 29] on header "​ 2 Dr. Sedillo" at bounding box center [390, 19] width 780 height 38
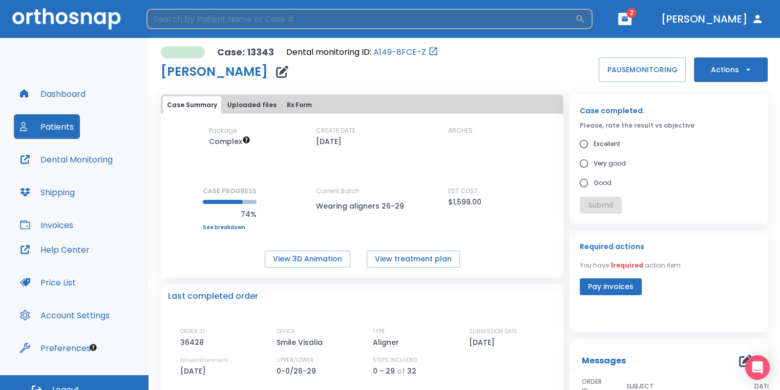
click at [439, 29] on input "search" at bounding box center [360, 19] width 429 height 20
click at [425, 20] on input "search" at bounding box center [360, 19] width 429 height 20
type input "jose"
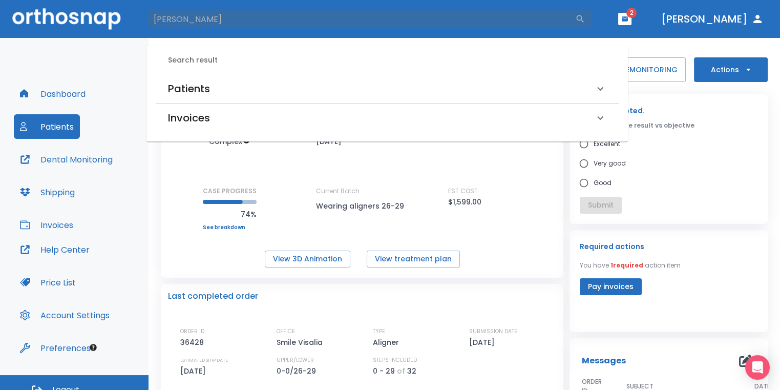
click at [380, 81] on div "Patients" at bounding box center [381, 88] width 426 height 16
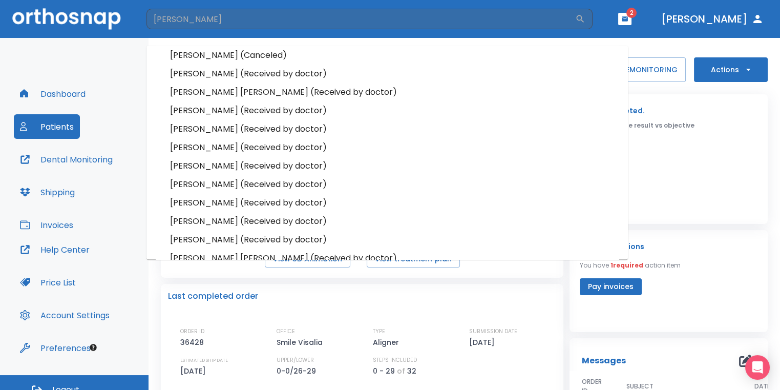
scroll to position [102, 0]
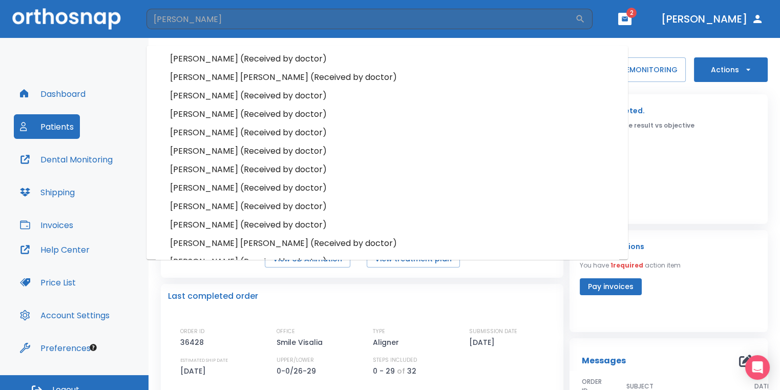
click at [286, 208] on h6 "Jose Iniguez (Received by doctor)" at bounding box center [387, 206] width 434 height 14
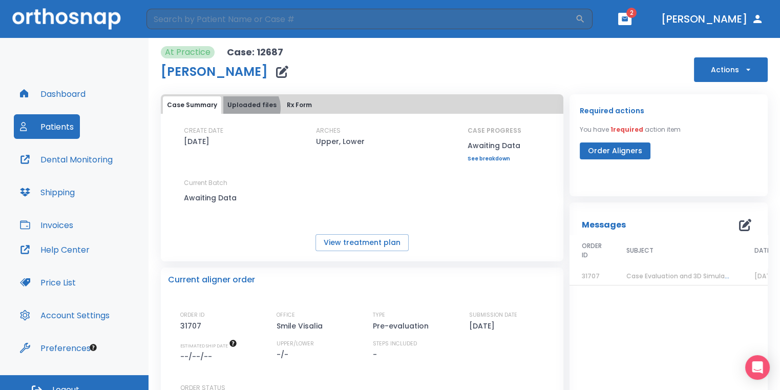
click at [249, 108] on button "Uploaded files" at bounding box center [251, 104] width 57 height 17
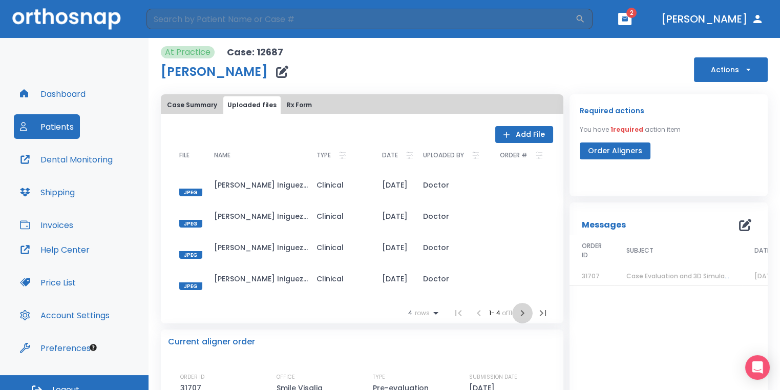
click at [521, 308] on icon "button" at bounding box center [522, 313] width 12 height 12
click at [520, 312] on icon "button" at bounding box center [522, 313] width 12 height 12
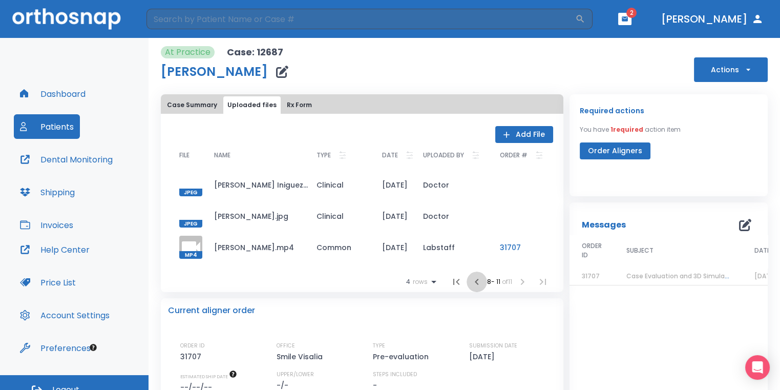
click at [474, 277] on icon "button" at bounding box center [477, 281] width 12 height 12
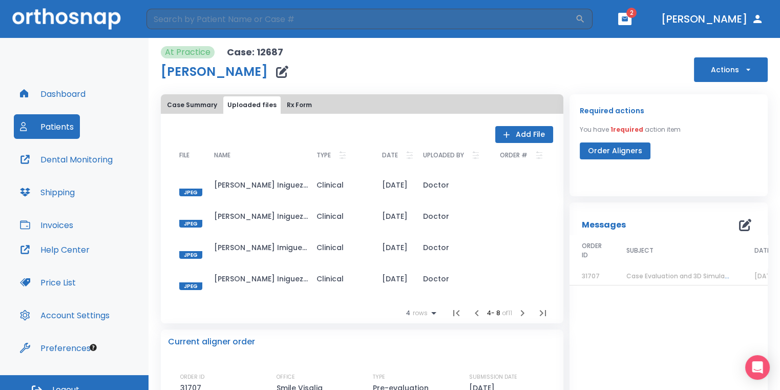
click at [474, 277] on td "Doctor" at bounding box center [453, 278] width 77 height 31
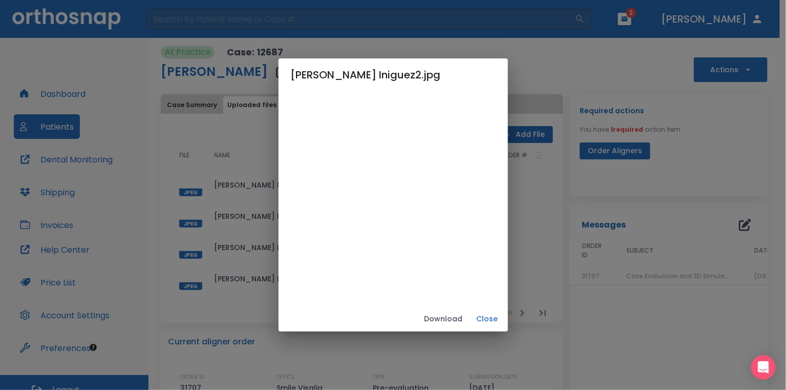
click at [504, 324] on button "Close" at bounding box center [487, 318] width 33 height 17
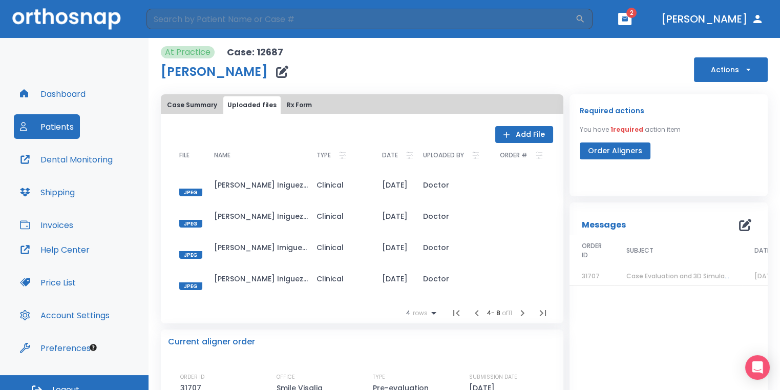
click at [471, 311] on icon "button" at bounding box center [477, 313] width 12 height 12
click at [468, 311] on li at bounding box center [478, 313] width 20 height 20
click at [475, 314] on li at bounding box center [478, 313] width 20 height 20
click at [516, 315] on icon "button" at bounding box center [522, 313] width 12 height 12
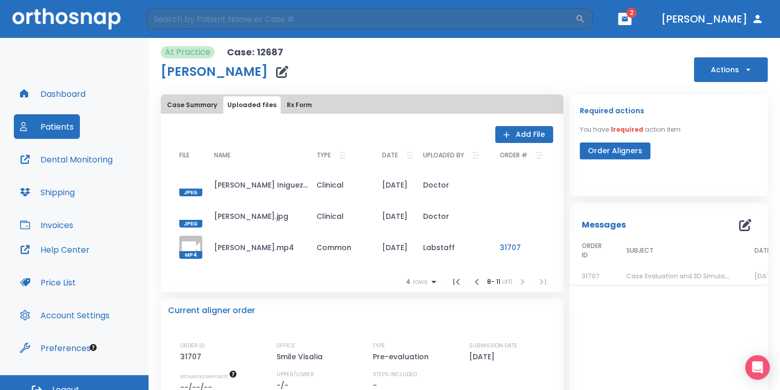
click at [201, 217] on div at bounding box center [190, 215] width 23 height 23
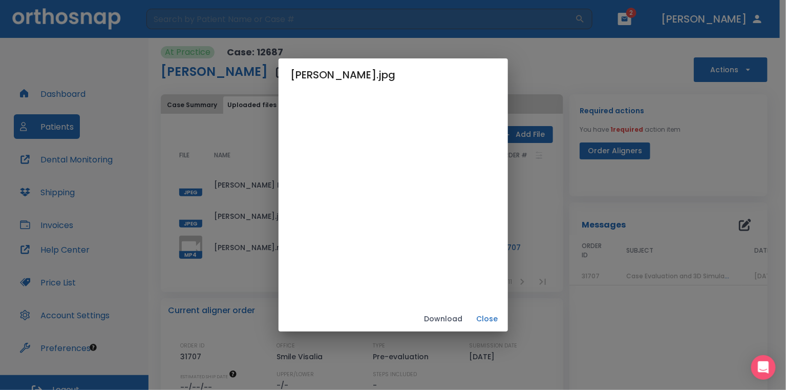
click at [499, 312] on button "Close" at bounding box center [487, 318] width 33 height 17
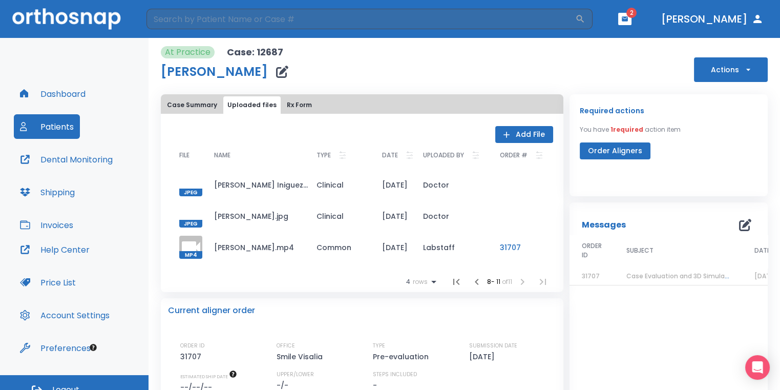
click at [636, 12] on span "2" at bounding box center [631, 13] width 10 height 10
click at [628, 19] on icon "button" at bounding box center [624, 18] width 7 height 7
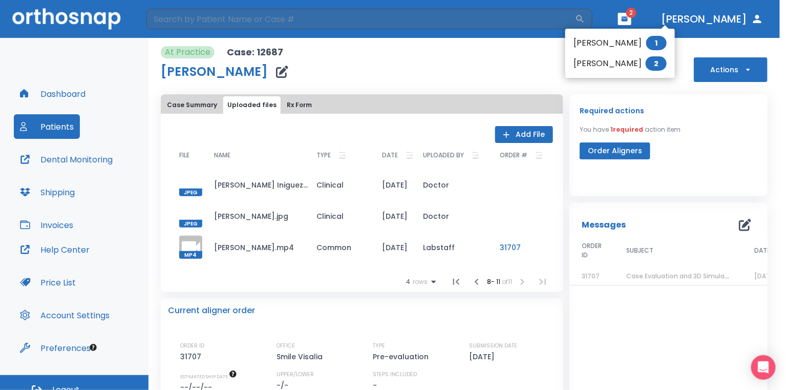
click at [629, 40] on li "Alexis Gomez 1" at bounding box center [620, 43] width 110 height 20
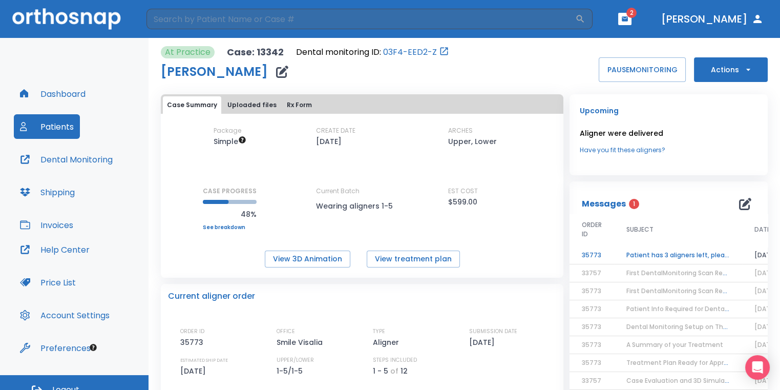
click at [687, 251] on td "Patient has 3 aligners left, please order next set!" at bounding box center [678, 255] width 128 height 18
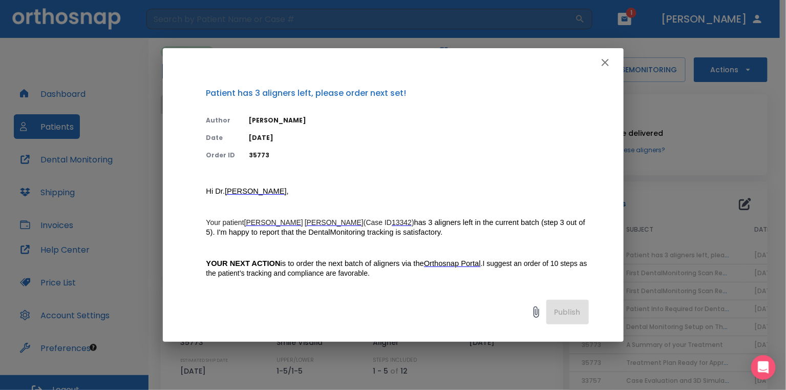
click at [604, 70] on button "button" at bounding box center [605, 62] width 20 height 20
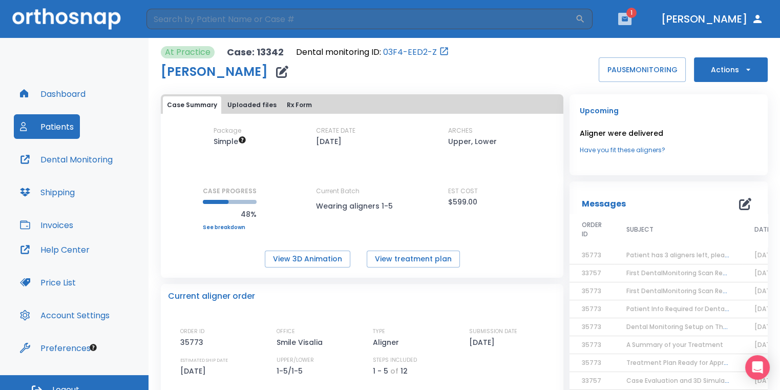
click at [631, 24] on button "button" at bounding box center [624, 19] width 13 height 12
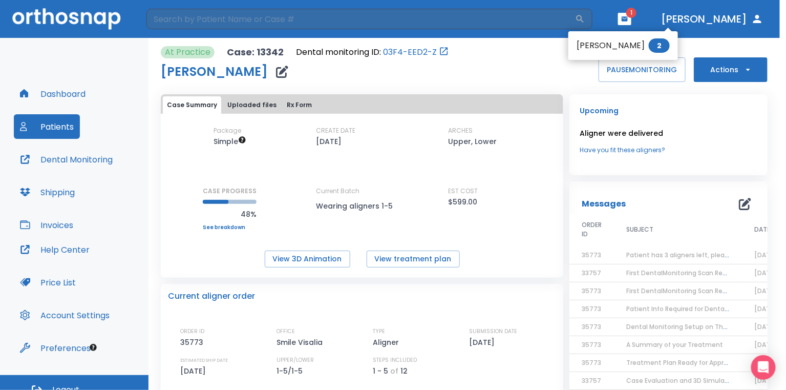
click at [521, 112] on div at bounding box center [393, 195] width 786 height 390
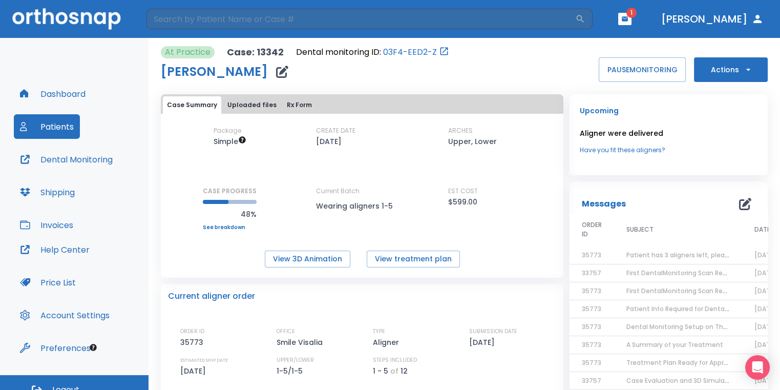
click at [704, 71] on button "Actions" at bounding box center [731, 69] width 74 height 25
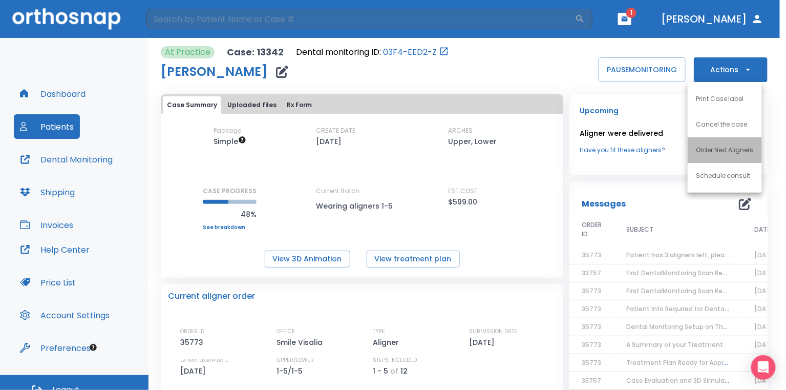
click at [709, 145] on p "Order Next Aligners" at bounding box center [725, 149] width 58 height 9
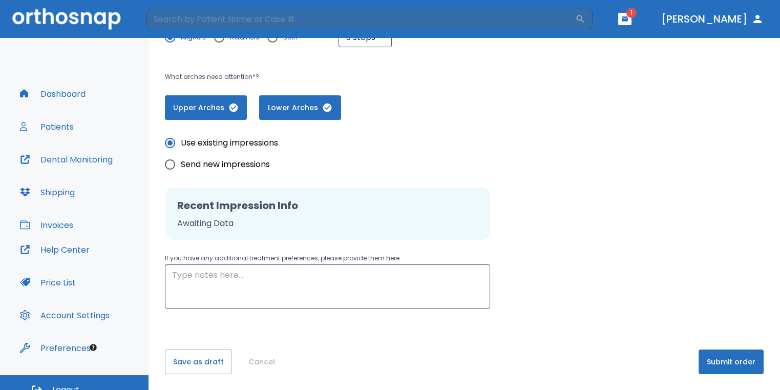
scroll to position [208, 0]
drag, startPoint x: 701, startPoint y: 368, endPoint x: 703, endPoint y: 374, distance: 5.8
click at [702, 370] on button "Submit order" at bounding box center [730, 361] width 65 height 25
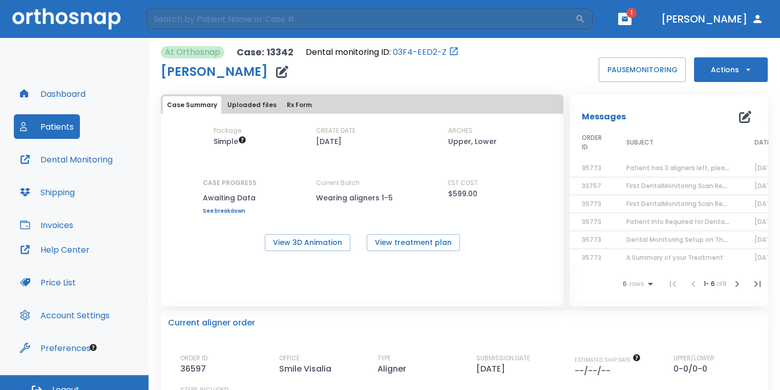
click at [628, 20] on icon "button" at bounding box center [624, 18] width 7 height 7
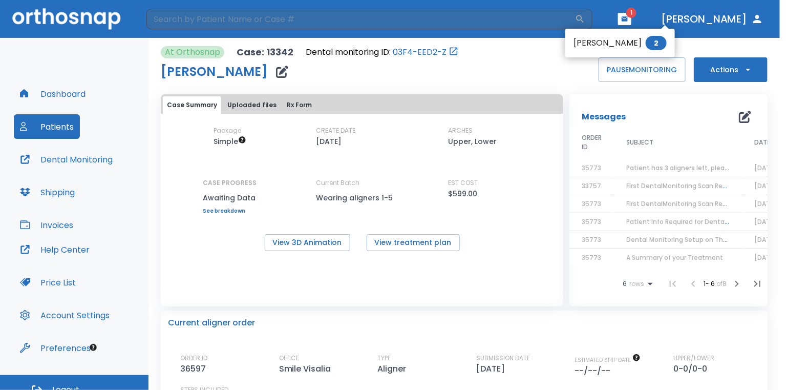
click at [646, 45] on span "2" at bounding box center [656, 43] width 21 height 14
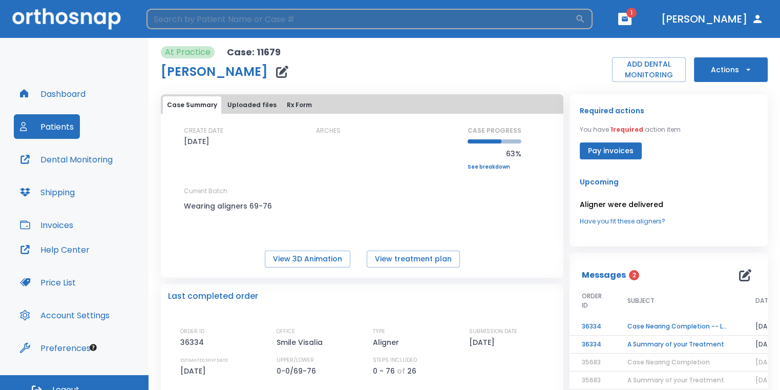
click at [351, 17] on input "search" at bounding box center [360, 19] width 429 height 20
type input "dau"
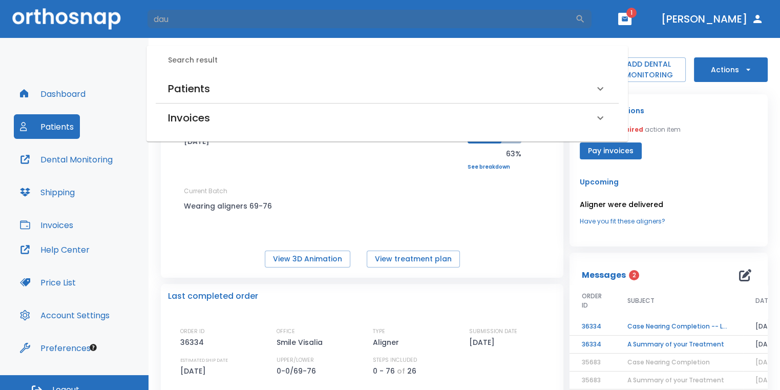
click at [317, 80] on div "Patients" at bounding box center [381, 88] width 426 height 16
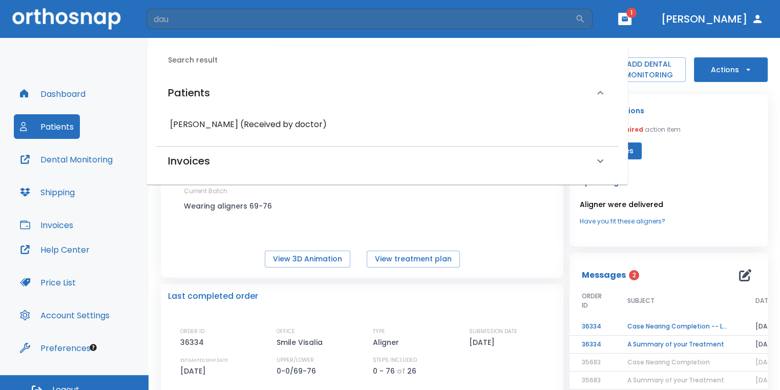
click at [296, 124] on h6 "[PERSON_NAME] (Received by doctor)" at bounding box center [387, 124] width 434 height 14
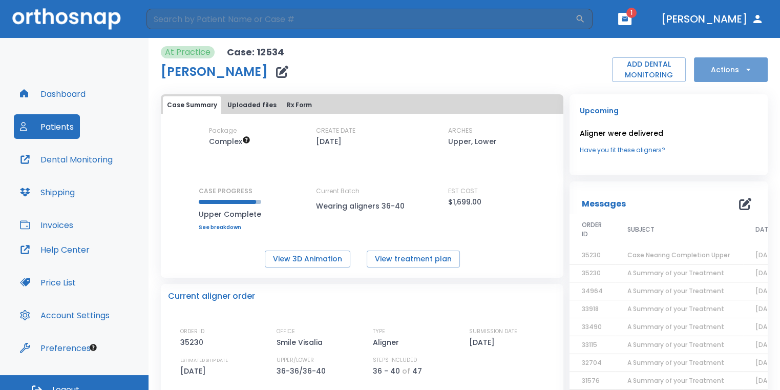
click at [719, 74] on button "Actions" at bounding box center [731, 69] width 74 height 25
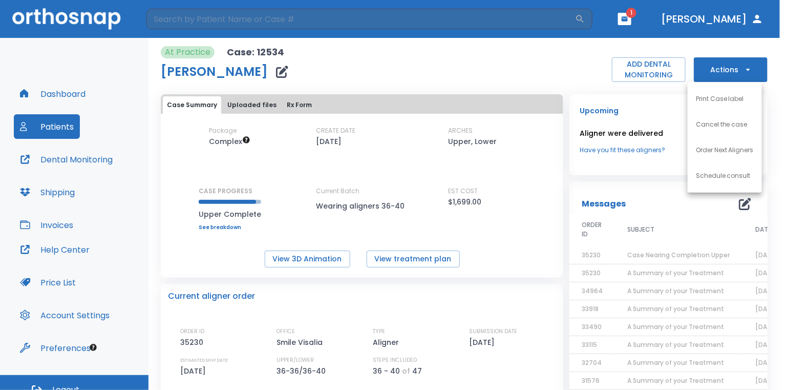
click at [728, 147] on p "Order Next Aligners" at bounding box center [725, 149] width 58 height 9
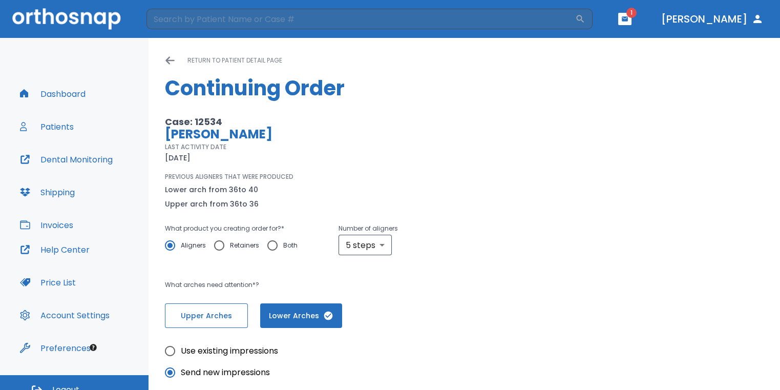
click at [220, 313] on span "Upper Arches" at bounding box center [206, 315] width 61 height 11
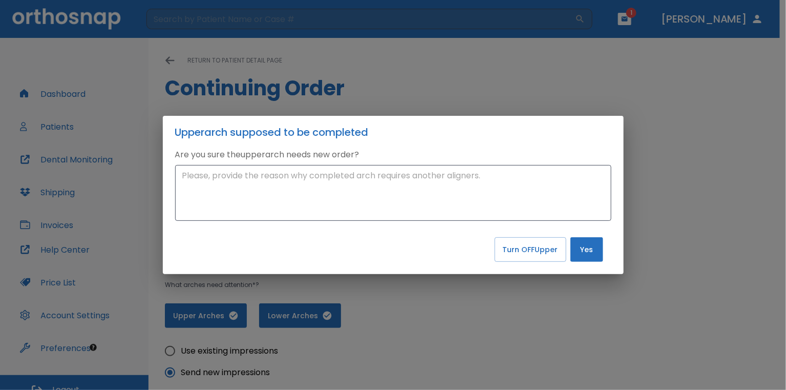
click at [594, 253] on button "Yes" at bounding box center [586, 249] width 33 height 25
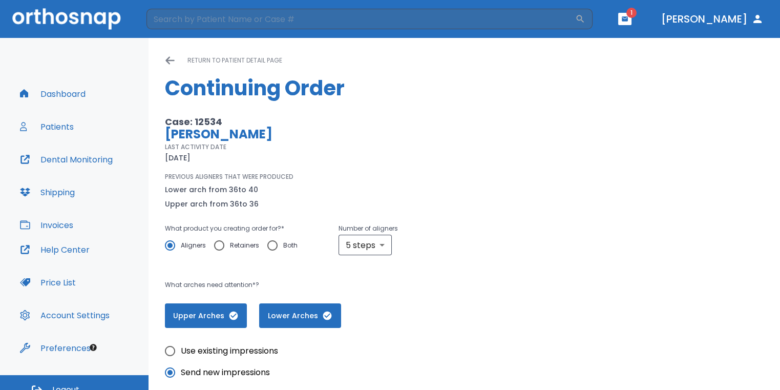
click at [169, 348] on input "Use existing impressions" at bounding box center [170, 351] width 22 height 22
radio input "true"
click at [173, 371] on input "Send new impressions" at bounding box center [170, 372] width 22 height 22
radio input "true"
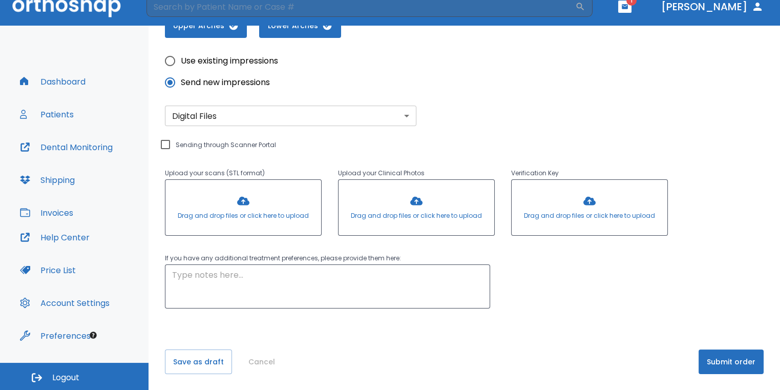
scroll to position [290, 0]
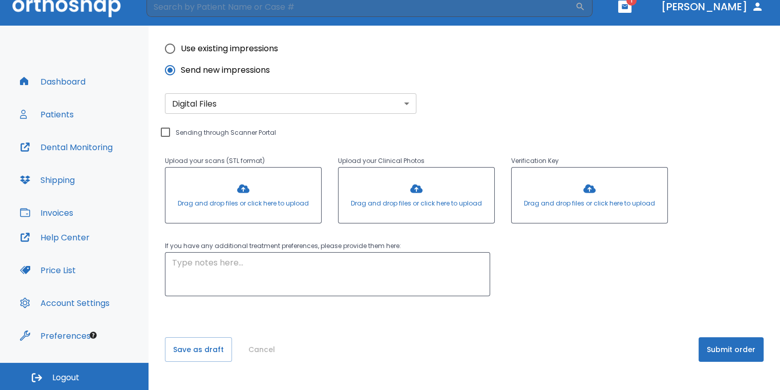
click at [726, 357] on button "Submit order" at bounding box center [730, 349] width 65 height 25
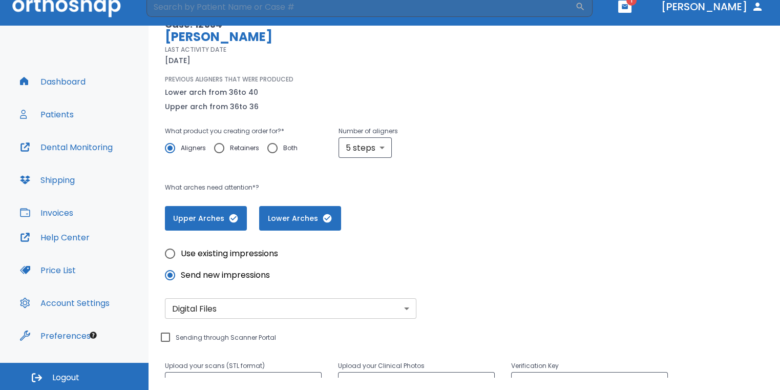
scroll to position [0, 0]
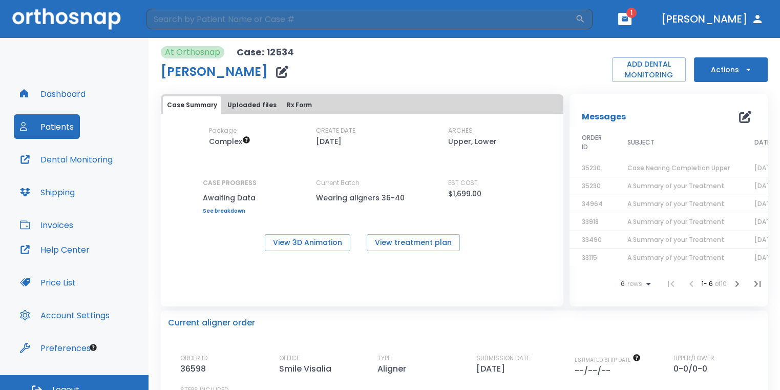
click at [276, 72] on icon "button" at bounding box center [282, 72] width 12 height 12
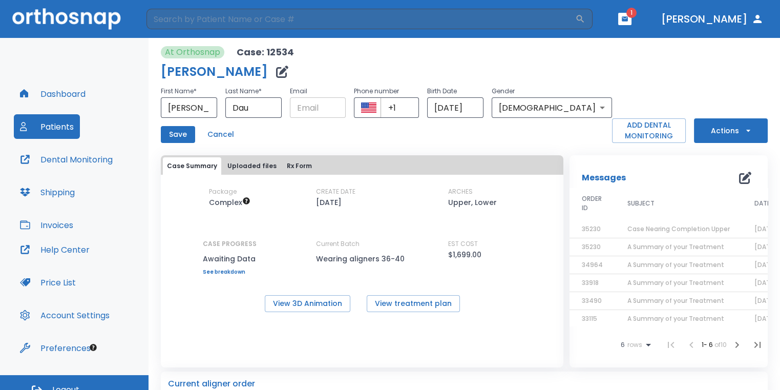
click at [346, 108] on input "text" at bounding box center [318, 107] width 56 height 20
paste input "jacklyndau@yah00.com"
type input "jacklyndau@yah00.com"
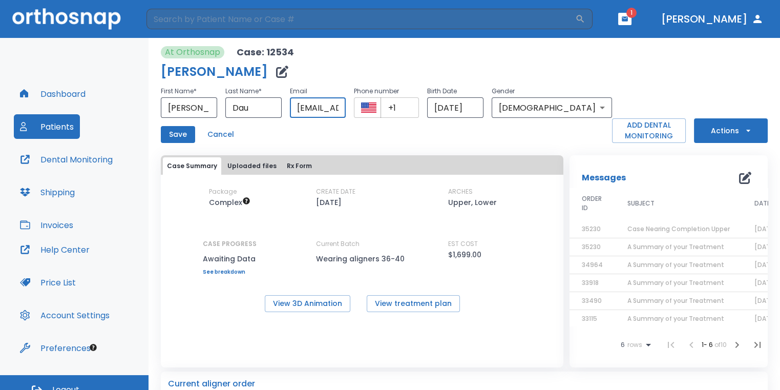
click at [419, 114] on input "+1" at bounding box center [399, 107] width 38 height 20
drag, startPoint x: 439, startPoint y: 110, endPoint x: 407, endPoint y: 108, distance: 32.3
click at [407, 108] on div "​ +1 ​" at bounding box center [386, 107] width 65 height 20
paste input "2097773048"
drag, startPoint x: 454, startPoint y: 109, endPoint x: 406, endPoint y: 107, distance: 48.2
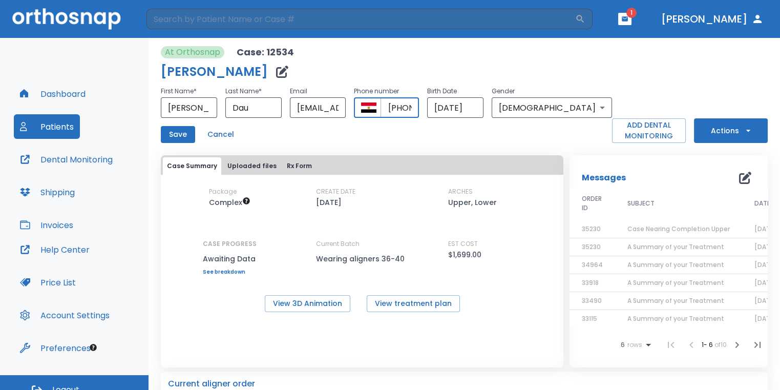
click at [406, 107] on div "​ +2097773048 ​" at bounding box center [386, 107] width 65 height 20
drag, startPoint x: 418, startPoint y: 107, endPoint x: 489, endPoint y: 103, distance: 71.3
click at [489, 104] on div "First Name * Jacklyn ​ Last Name * Dau ​ Email jacklyndau@yah00.com ​ Phone num…" at bounding box center [386, 101] width 451 height 33
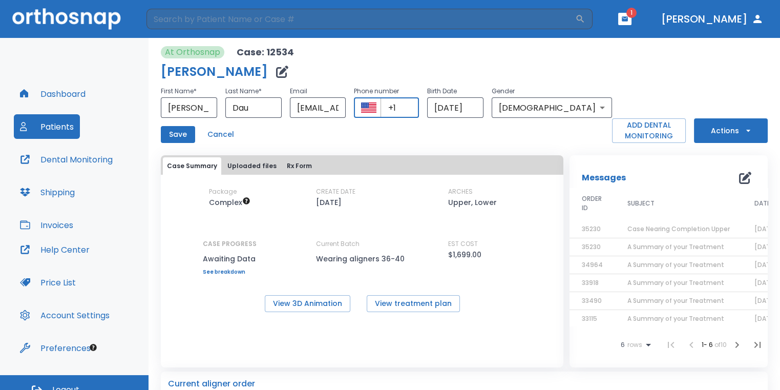
paste input "(209) 777-3048"
type input "+1 (209) 777-3048"
click at [183, 141] on button "Save" at bounding box center [178, 134] width 34 height 17
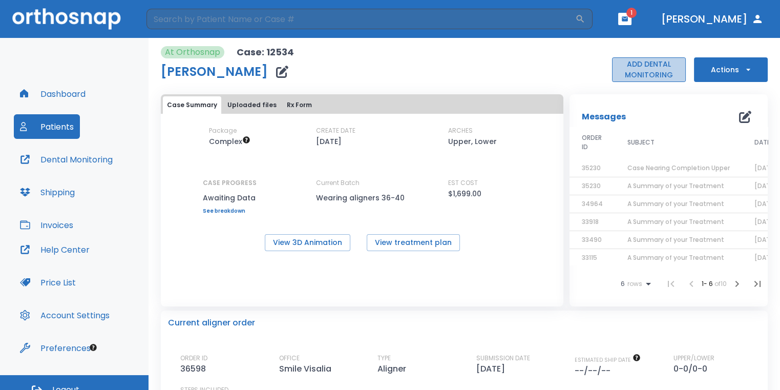
click at [662, 68] on button "ADD DENTAL MONITORING" at bounding box center [649, 69] width 74 height 25
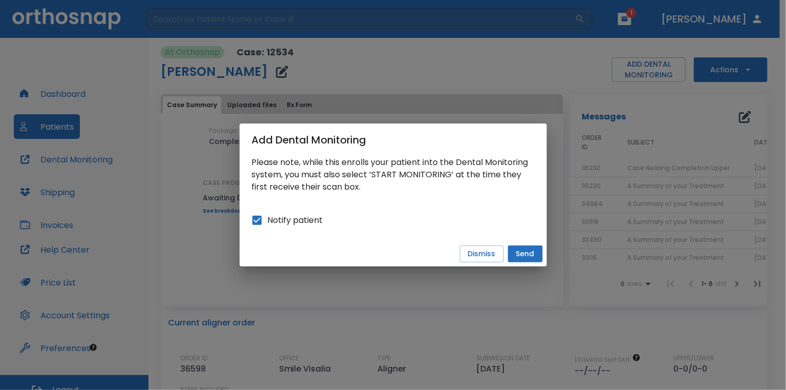
click at [526, 251] on button "Send" at bounding box center [525, 253] width 35 height 17
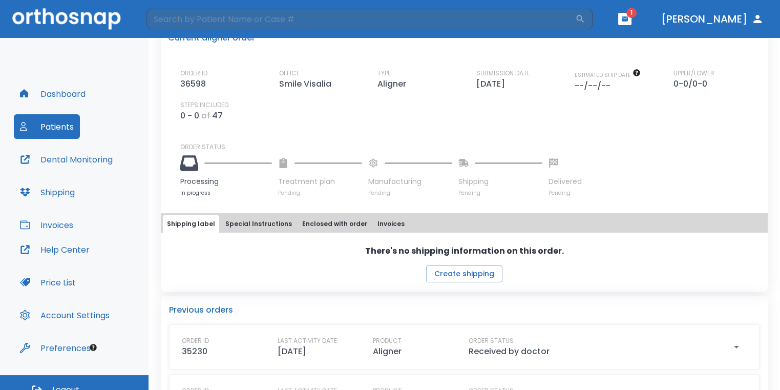
scroll to position [307, 0]
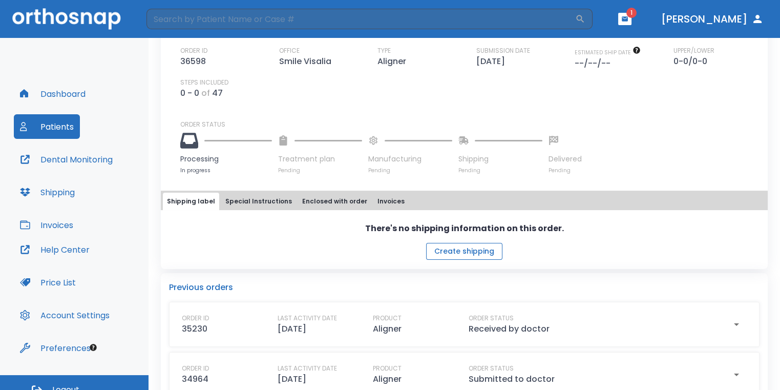
click at [459, 251] on button "Create shipping" at bounding box center [464, 251] width 76 height 17
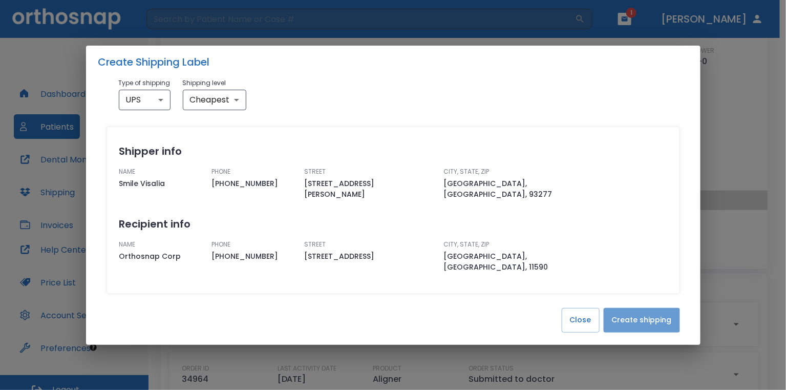
click at [643, 312] on button "Create shipping" at bounding box center [642, 320] width 76 height 25
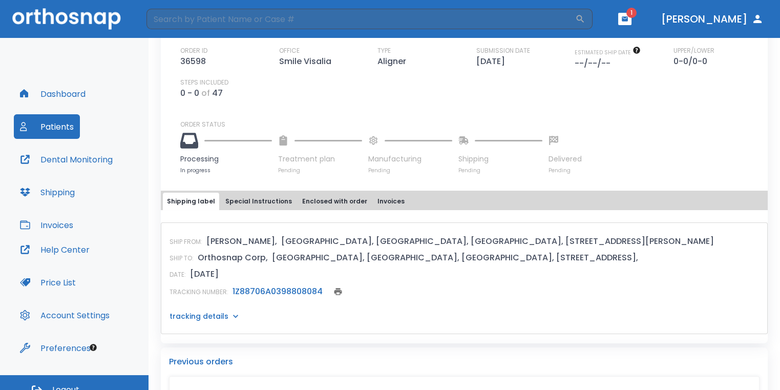
scroll to position [0, 0]
click at [631, 15] on button "button" at bounding box center [624, 19] width 13 height 12
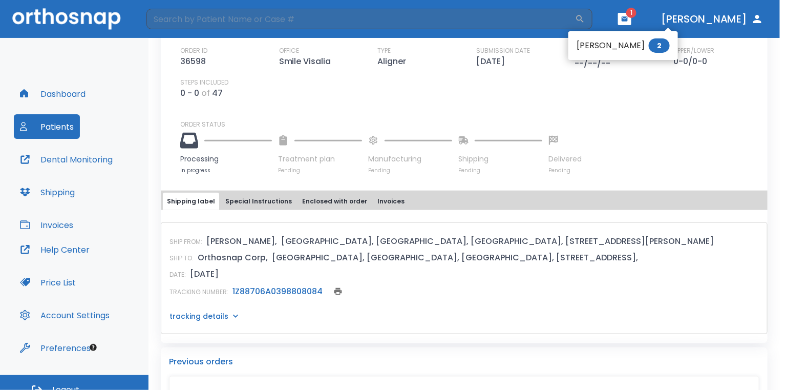
click at [608, 116] on div at bounding box center [393, 195] width 786 height 390
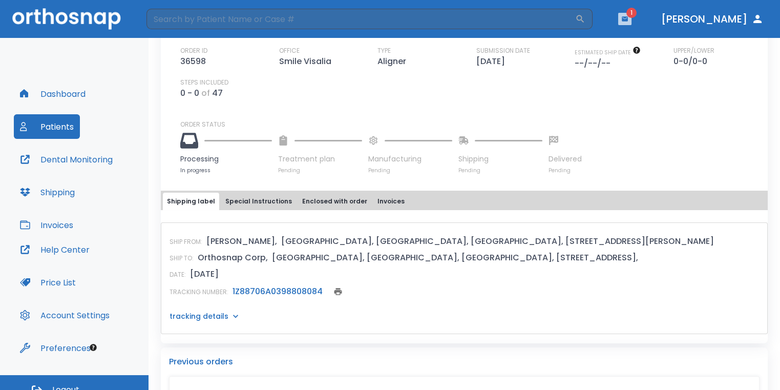
click at [631, 20] on button "button" at bounding box center [624, 19] width 13 height 12
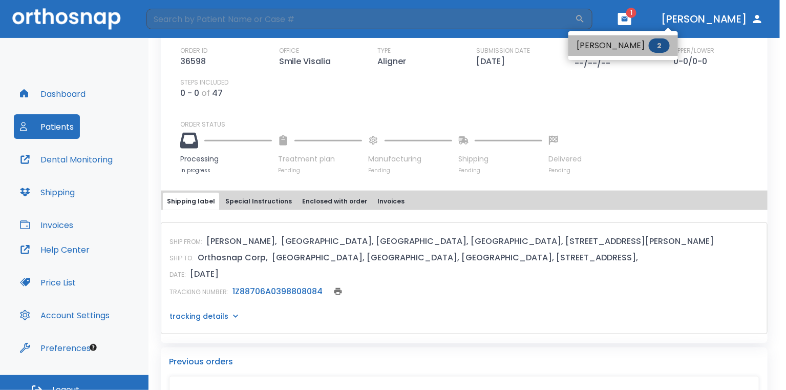
click at [651, 41] on span "2" at bounding box center [659, 45] width 21 height 14
